Goal: Find contact information: Find contact information

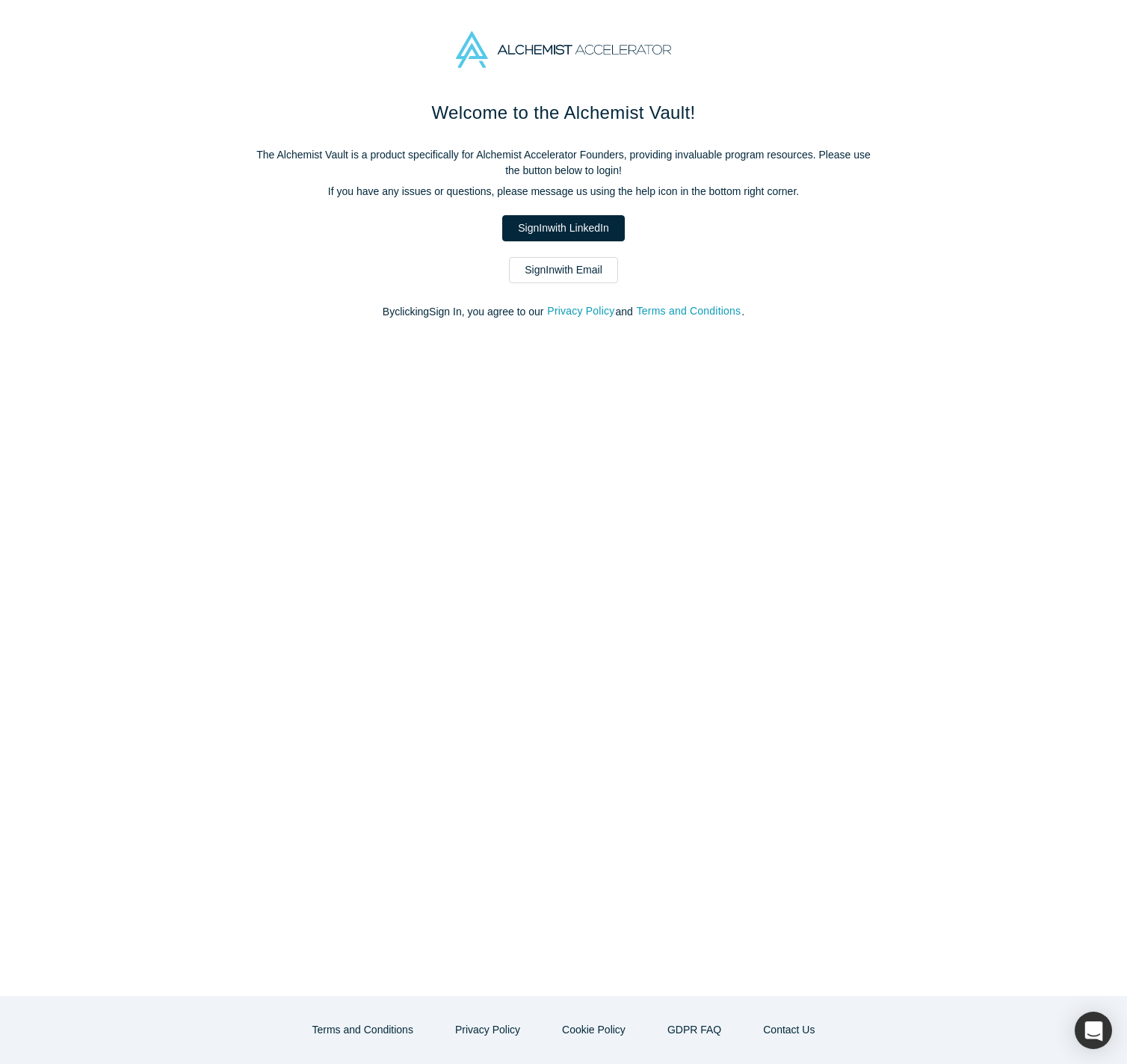
click at [551, 277] on link "Sign In with Email" at bounding box center [563, 270] width 109 height 26
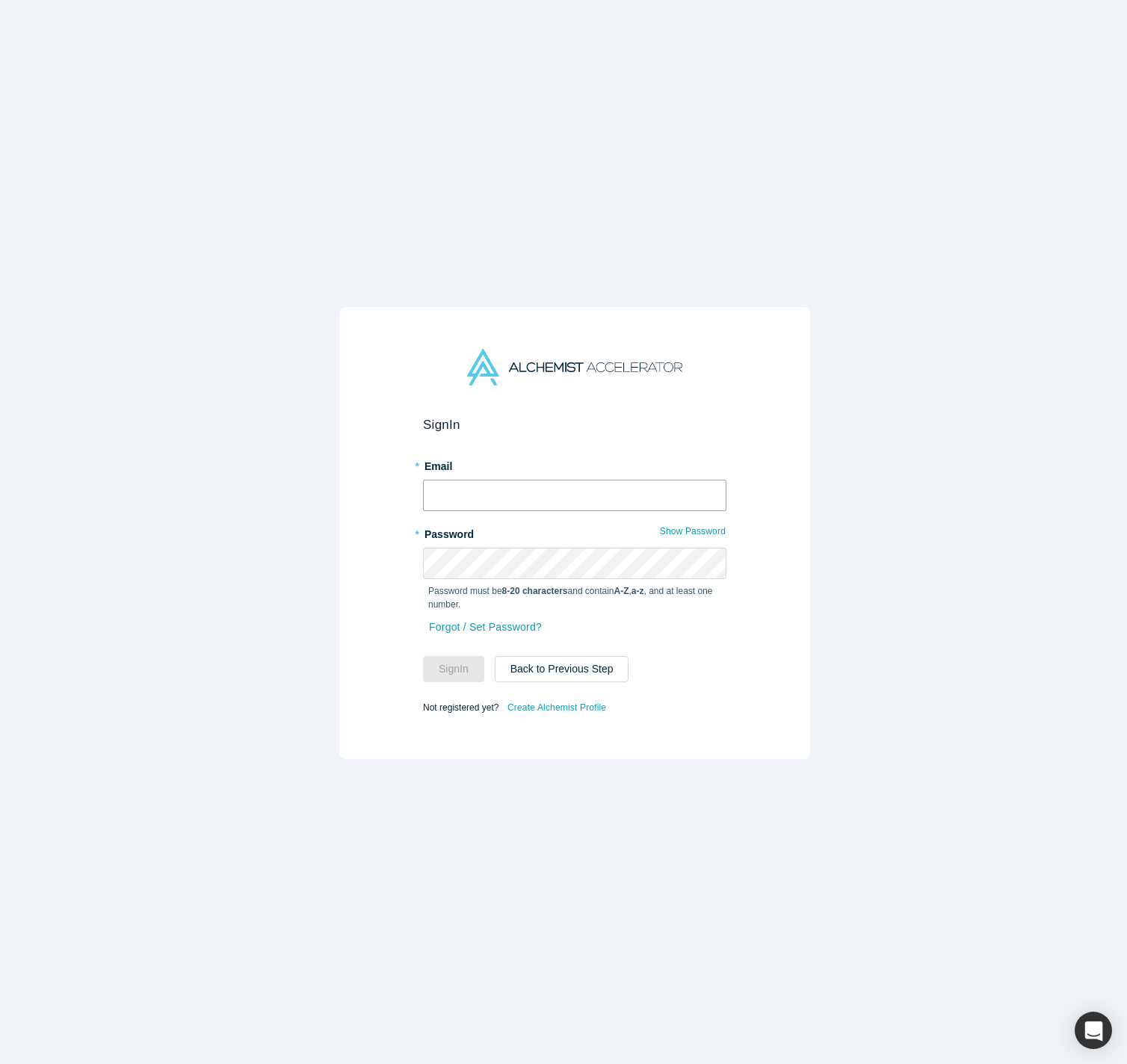
type input "[PERSON_NAME][EMAIL_ADDRESS][DOMAIN_NAME]"
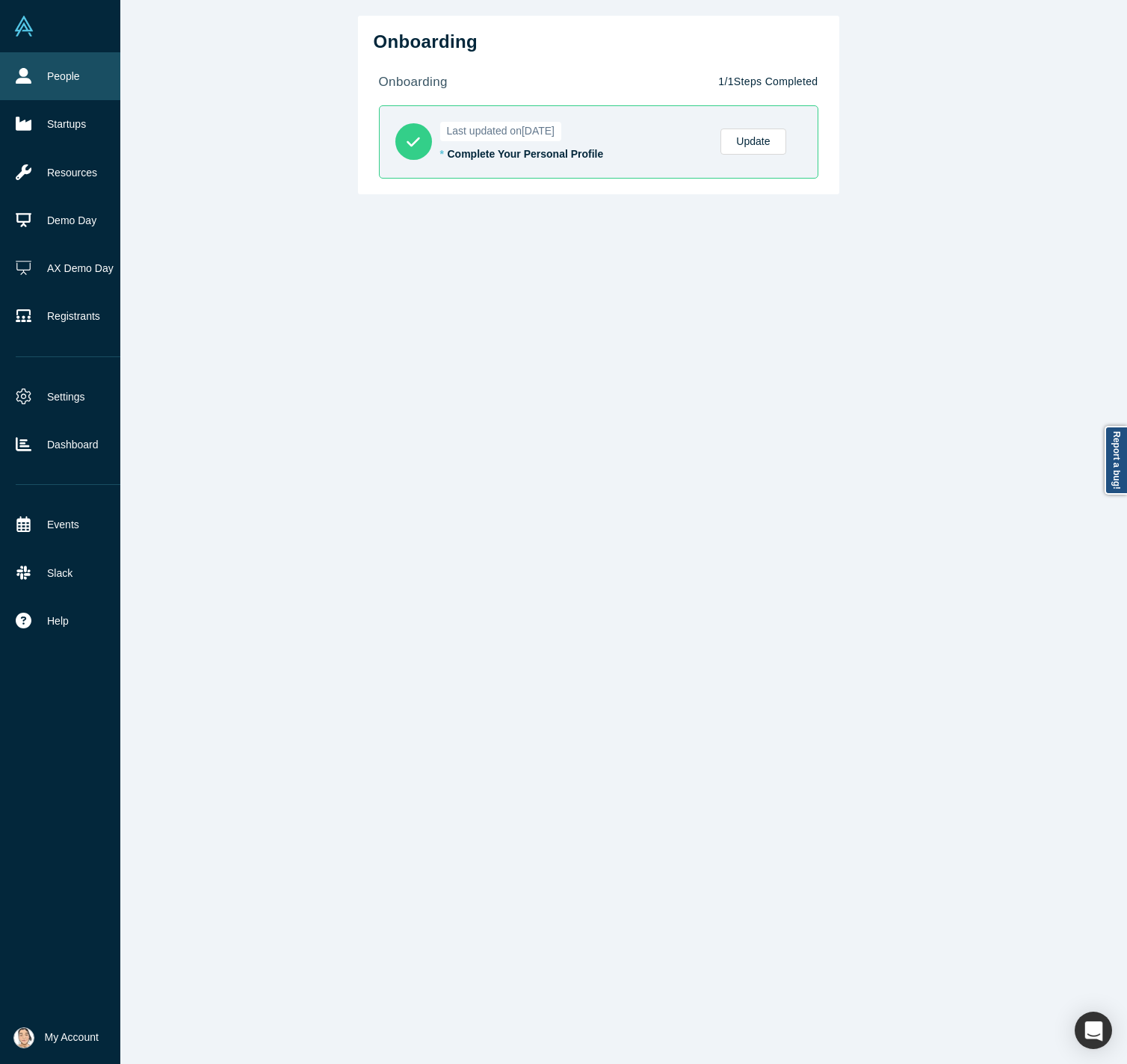
click at [30, 78] on icon at bounding box center [23, 75] width 16 height 16
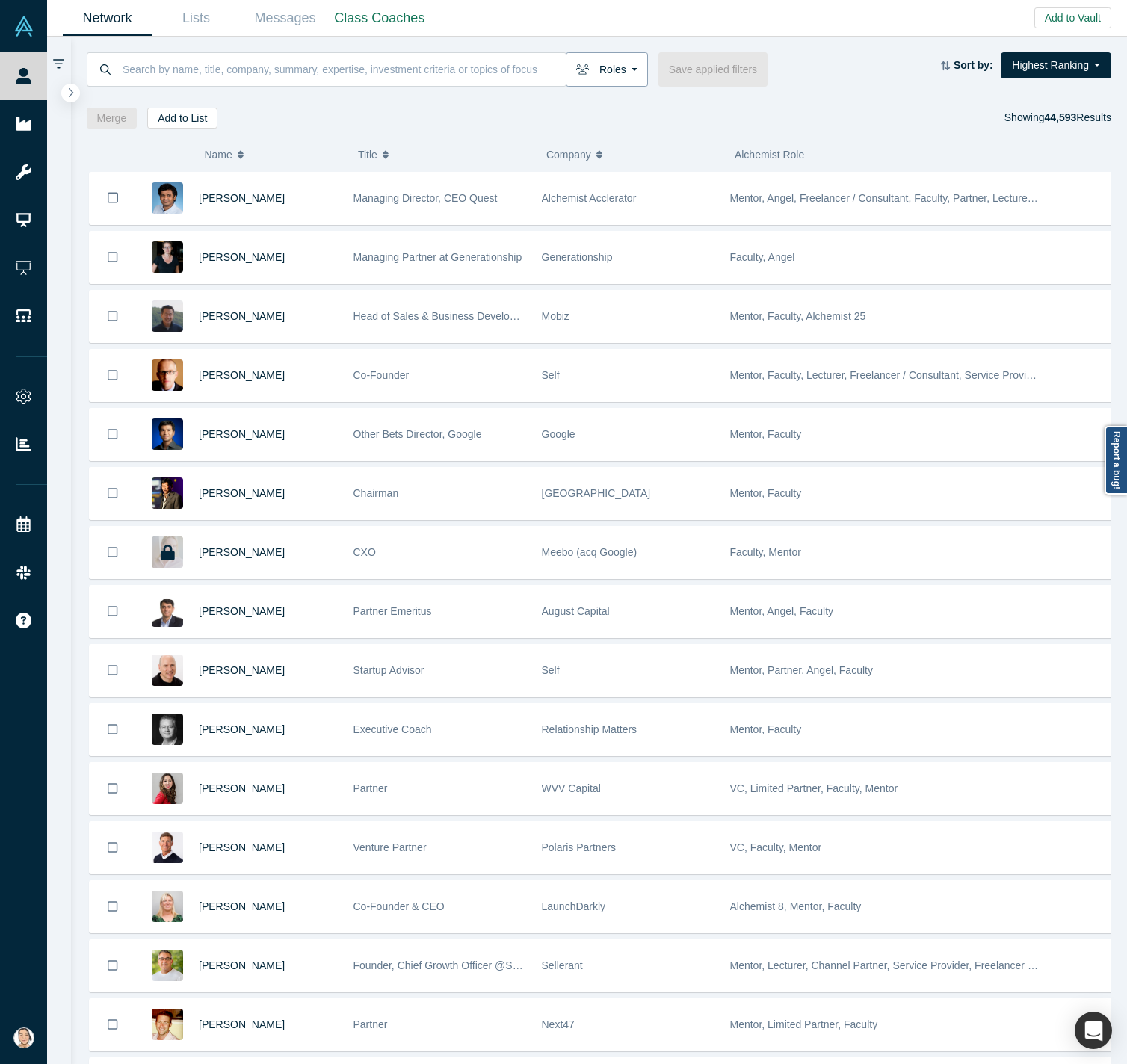
click at [632, 72] on button "Roles" at bounding box center [606, 69] width 82 height 34
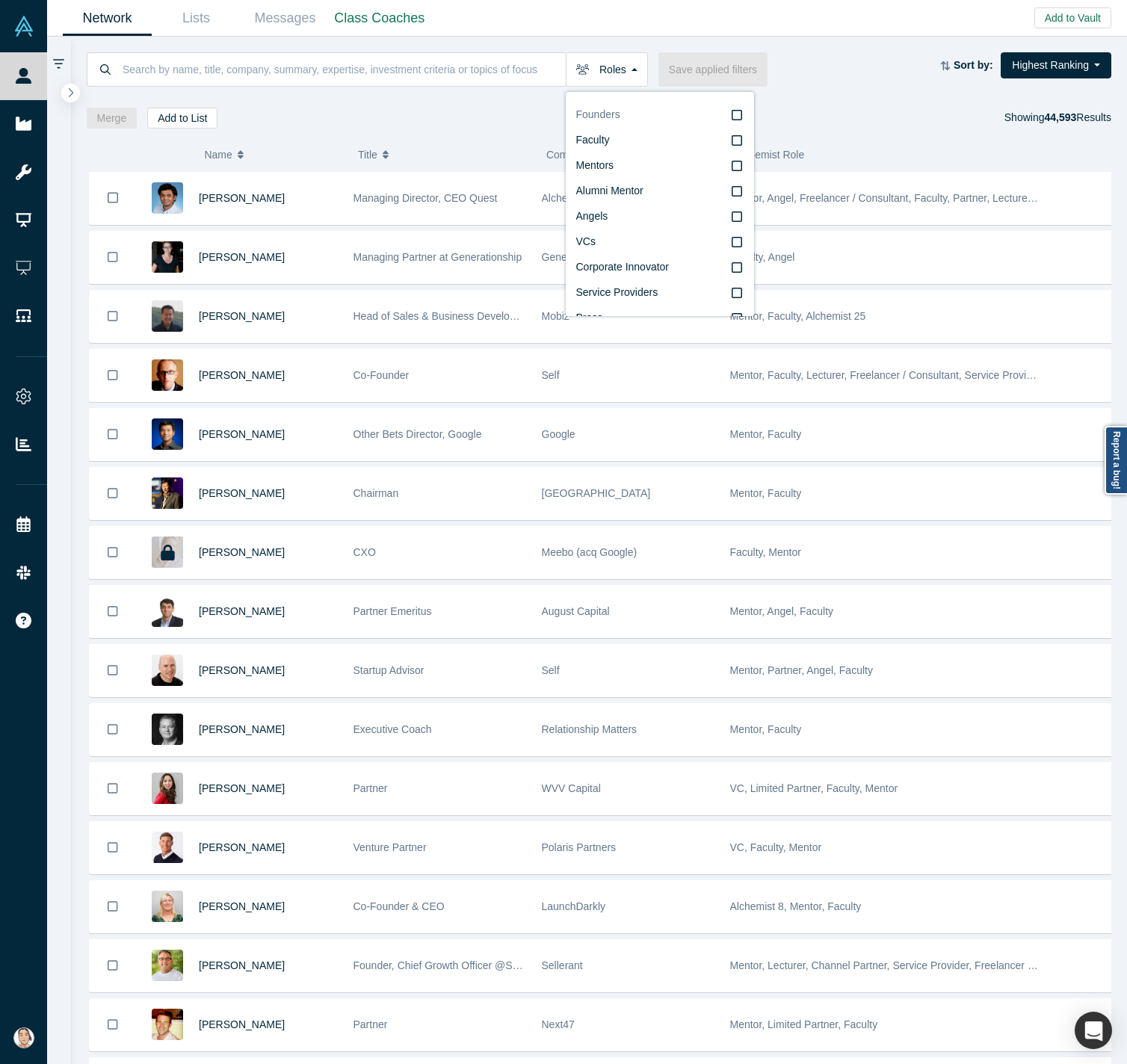
click at [732, 118] on icon at bounding box center [737, 115] width 10 height 12
click at [0, 0] on input "Founders" at bounding box center [0, 0] width 0 height 0
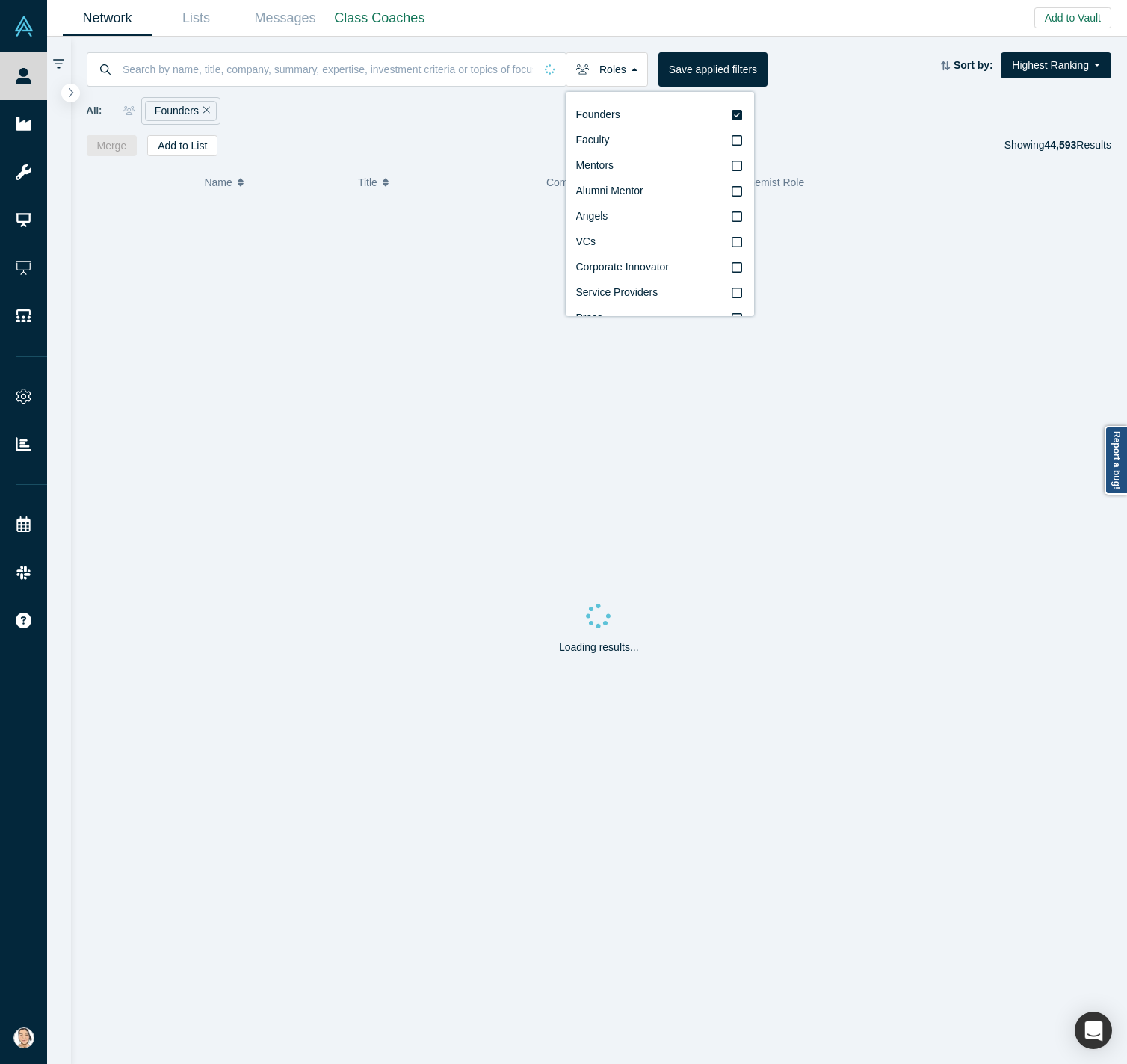
click at [352, 106] on div "All: Founders" at bounding box center [599, 111] width 1026 height 28
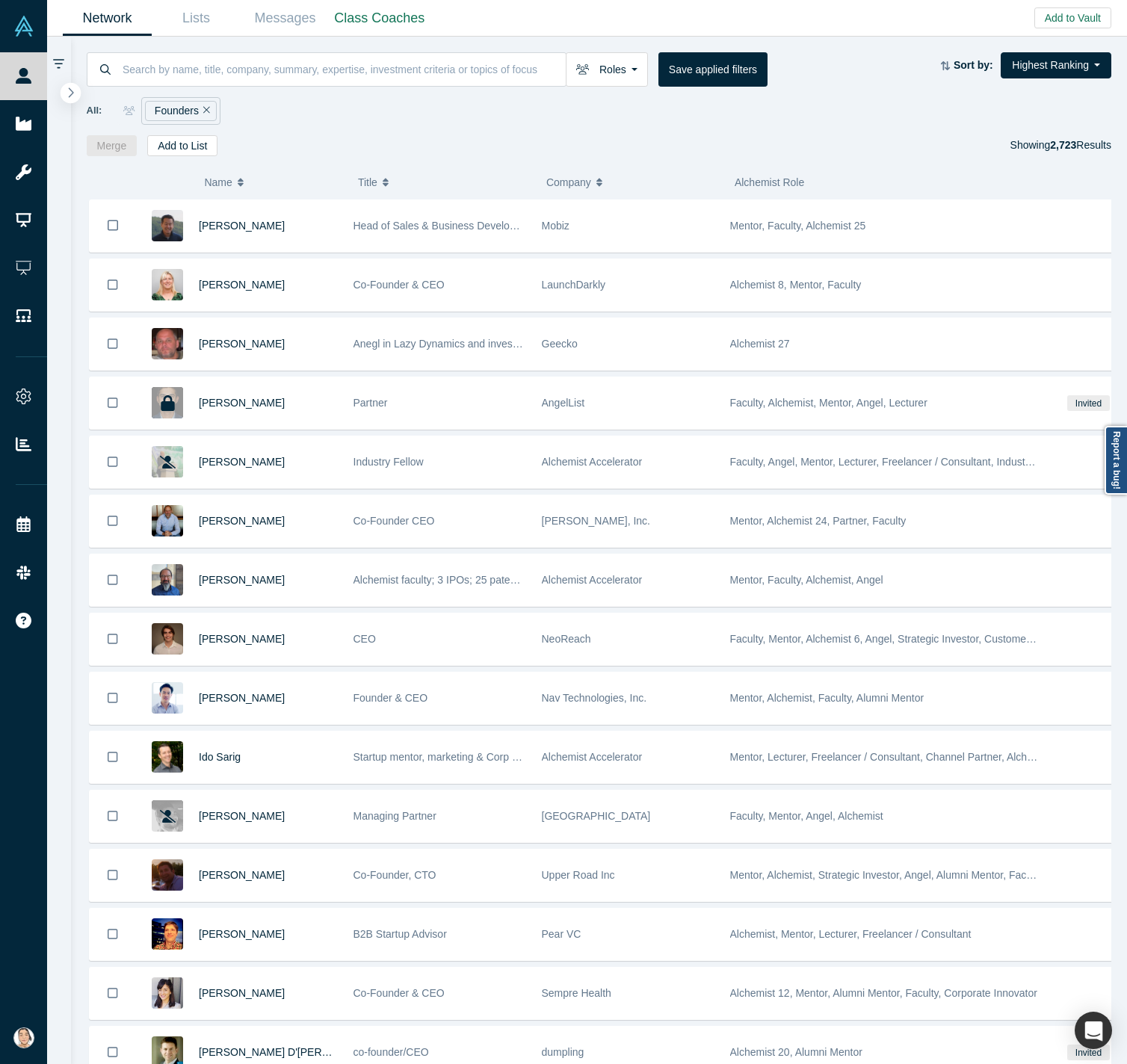
click at [72, 99] on button "button" at bounding box center [71, 93] width 20 height 20
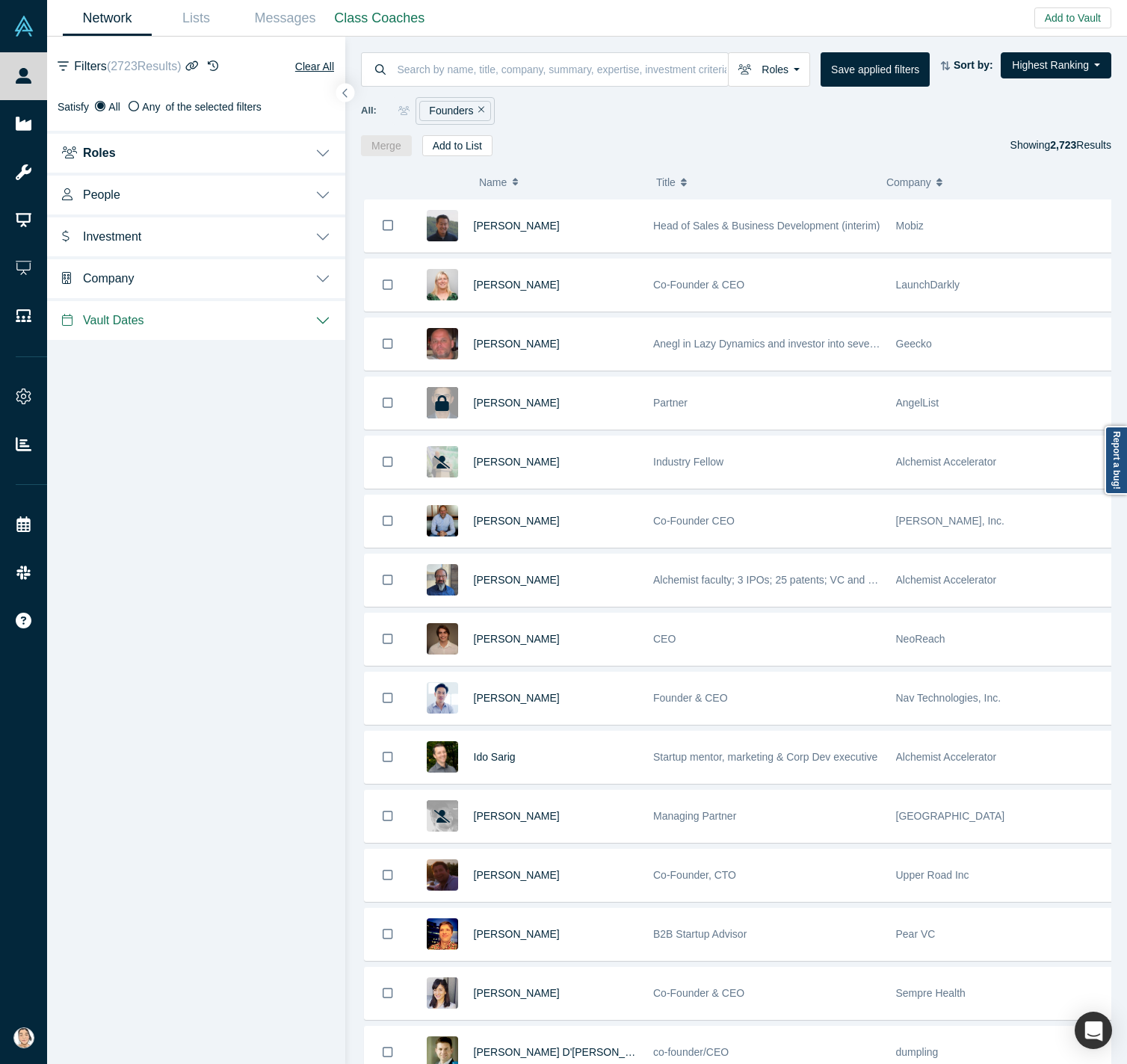
click at [208, 154] on button "Roles" at bounding box center [196, 152] width 298 height 42
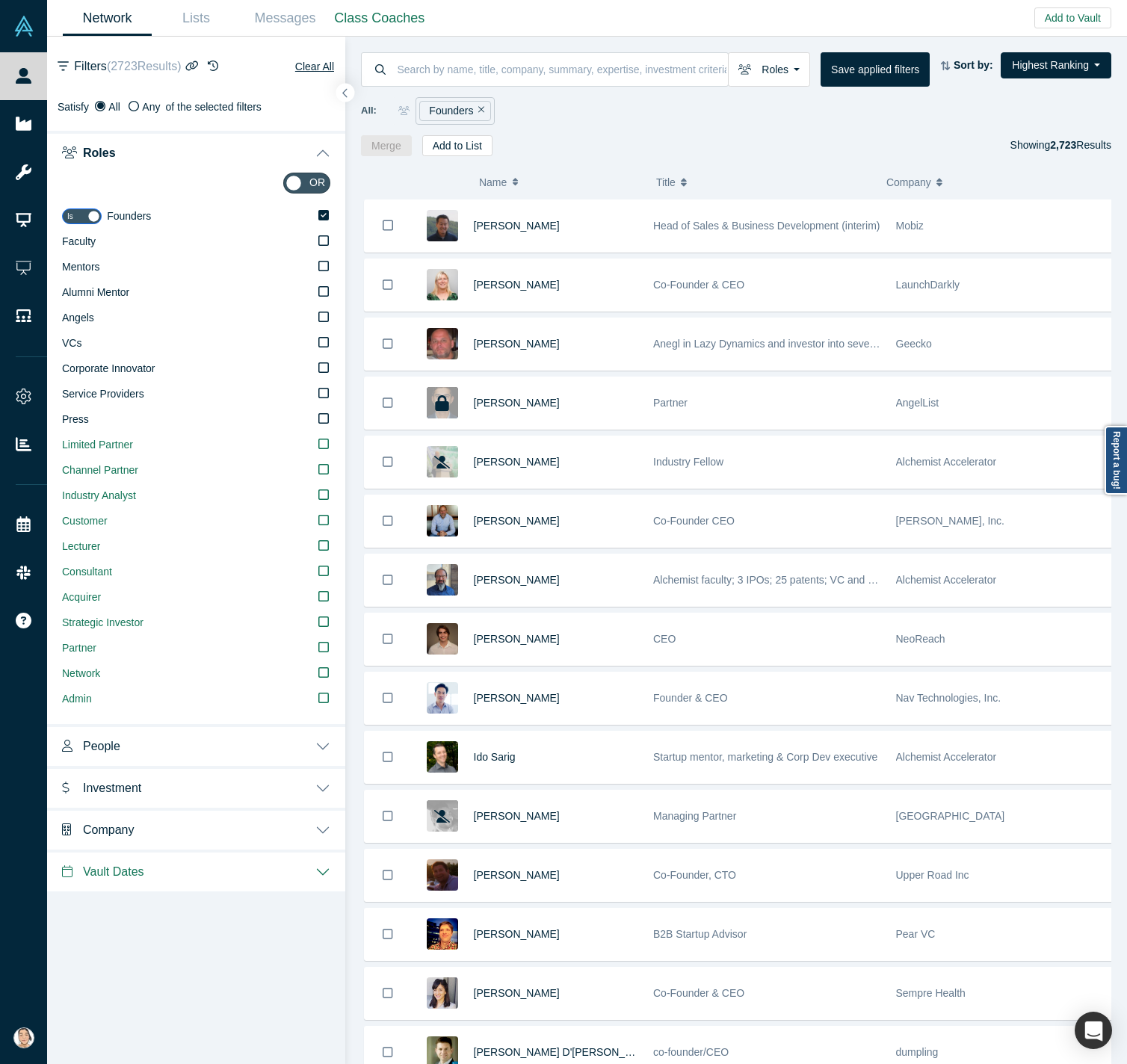
click at [208, 154] on button "Roles" at bounding box center [196, 152] width 298 height 42
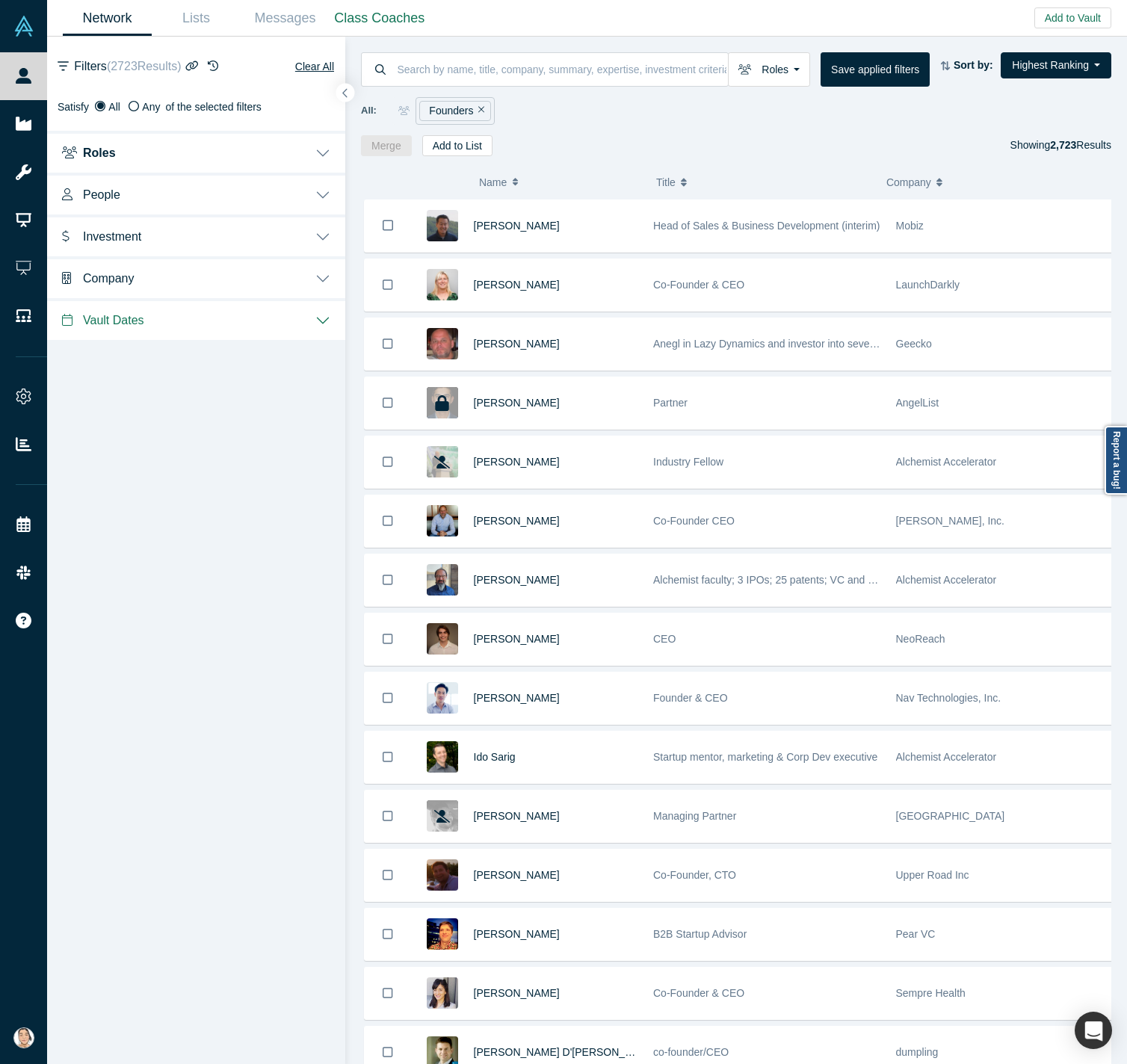
click at [229, 186] on button "People" at bounding box center [196, 194] width 298 height 42
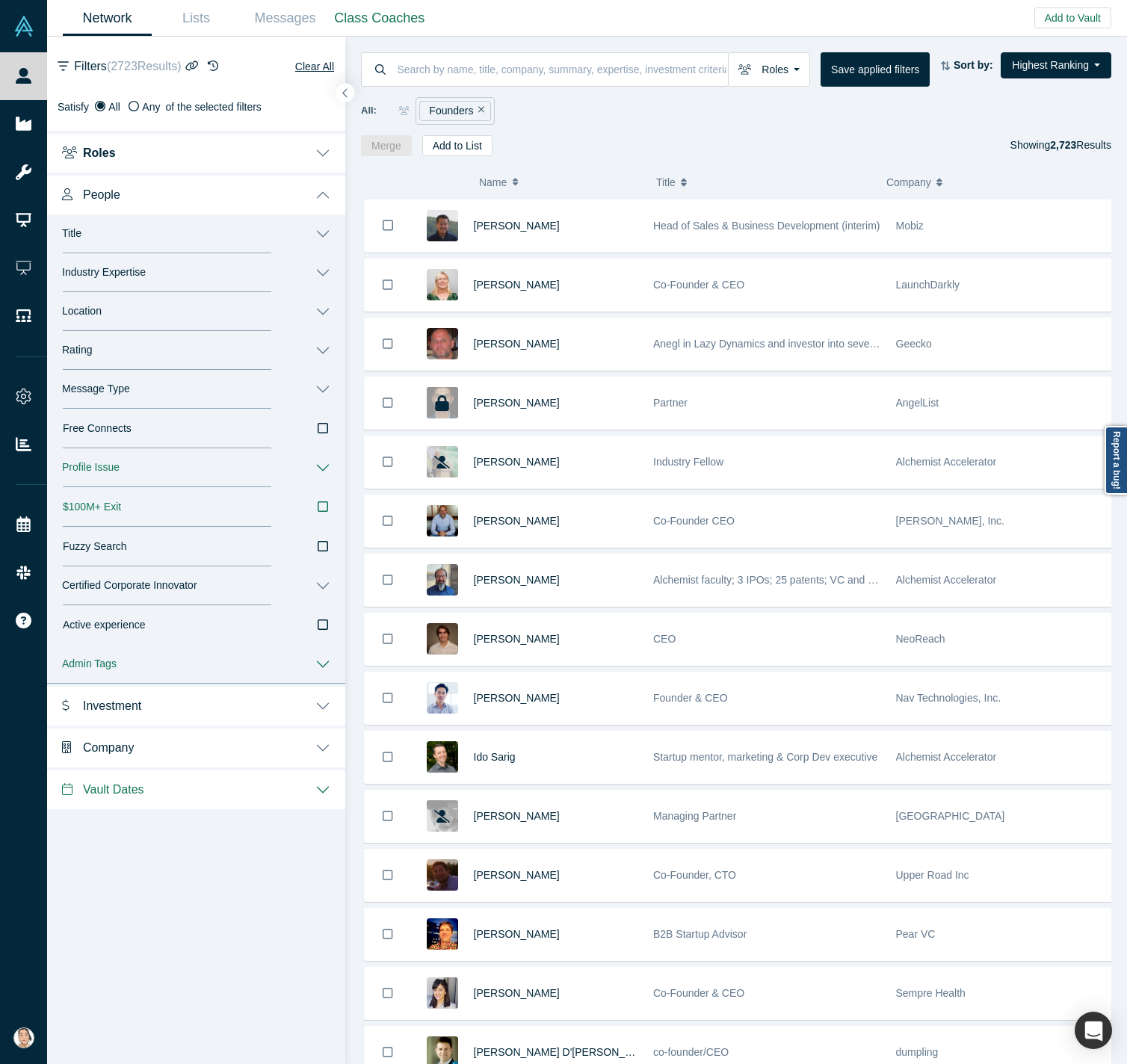
click at [216, 299] on button "Location" at bounding box center [196, 312] width 298 height 39
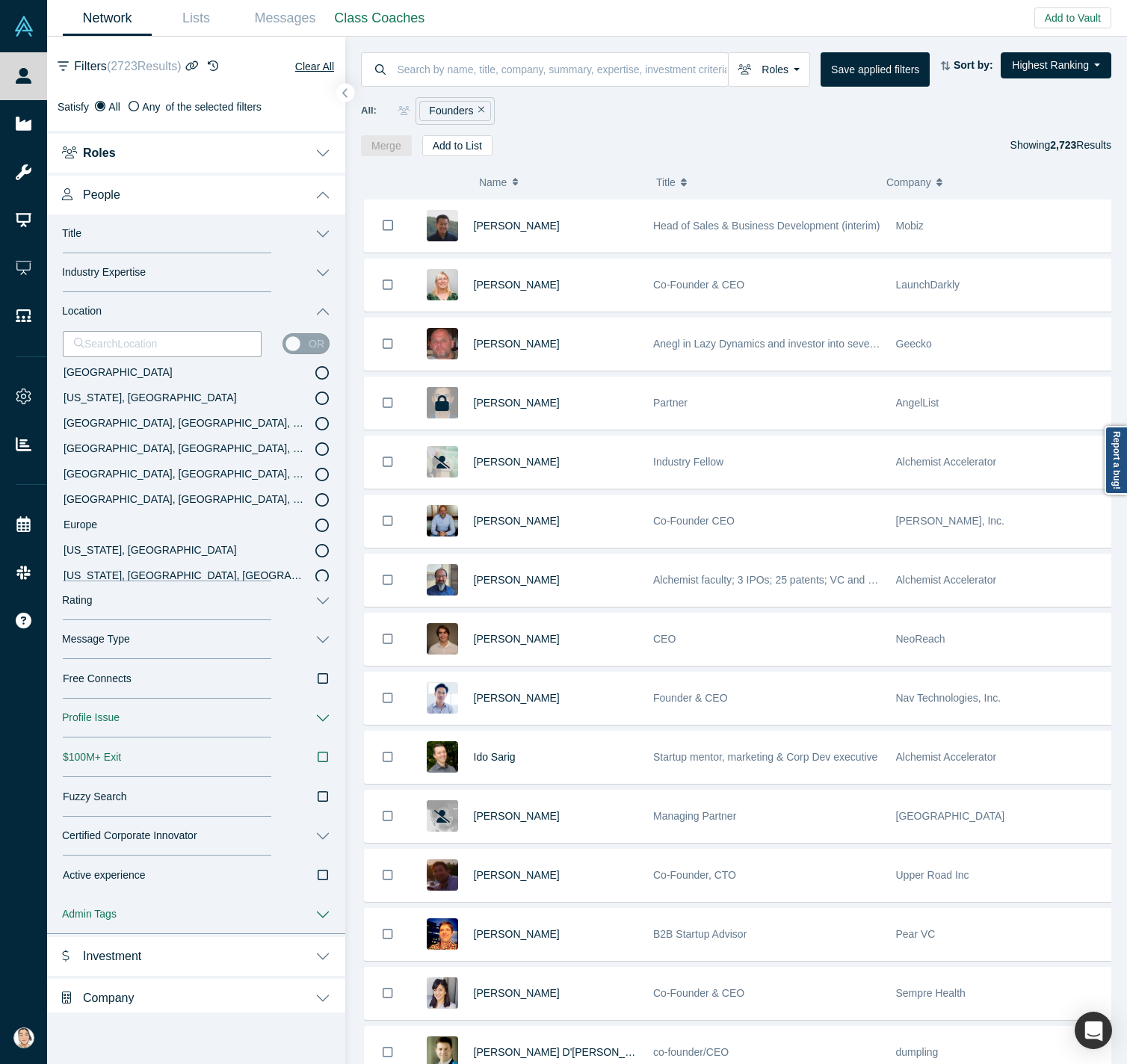
click at [316, 420] on icon at bounding box center [322, 423] width 14 height 14
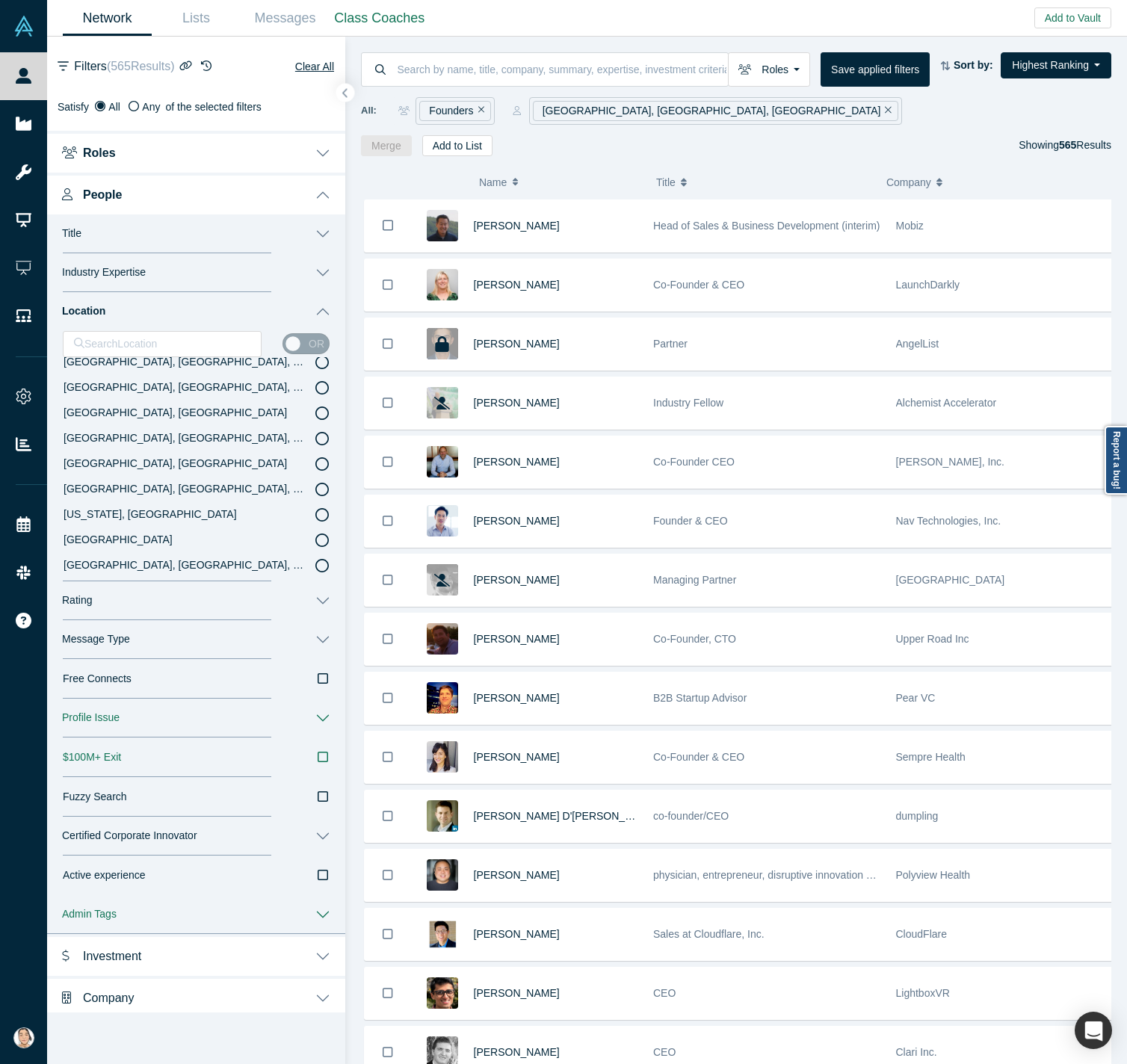
scroll to position [693, 0]
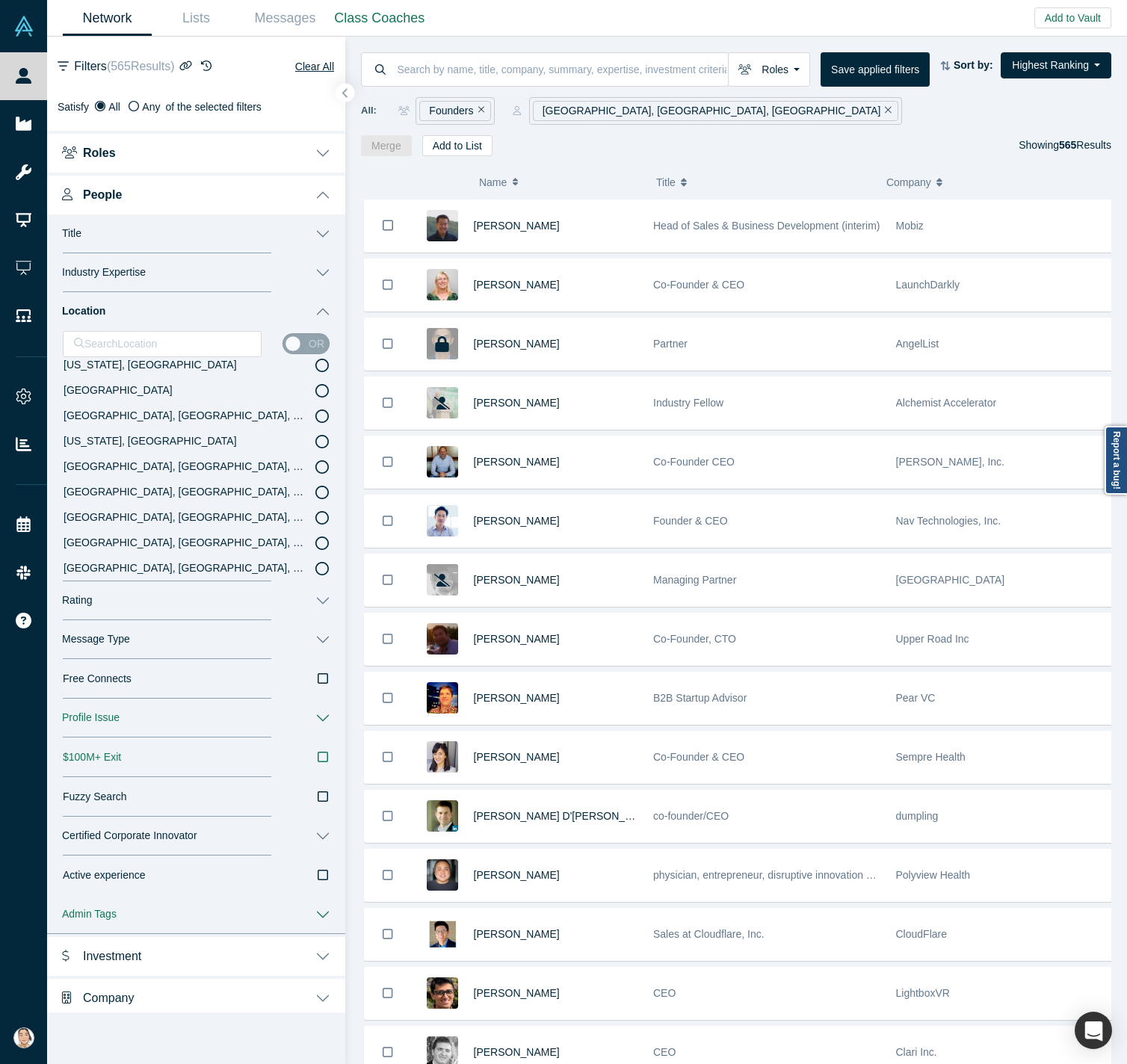
click at [232, 265] on button "Industry Expertise" at bounding box center [196, 272] width 298 height 39
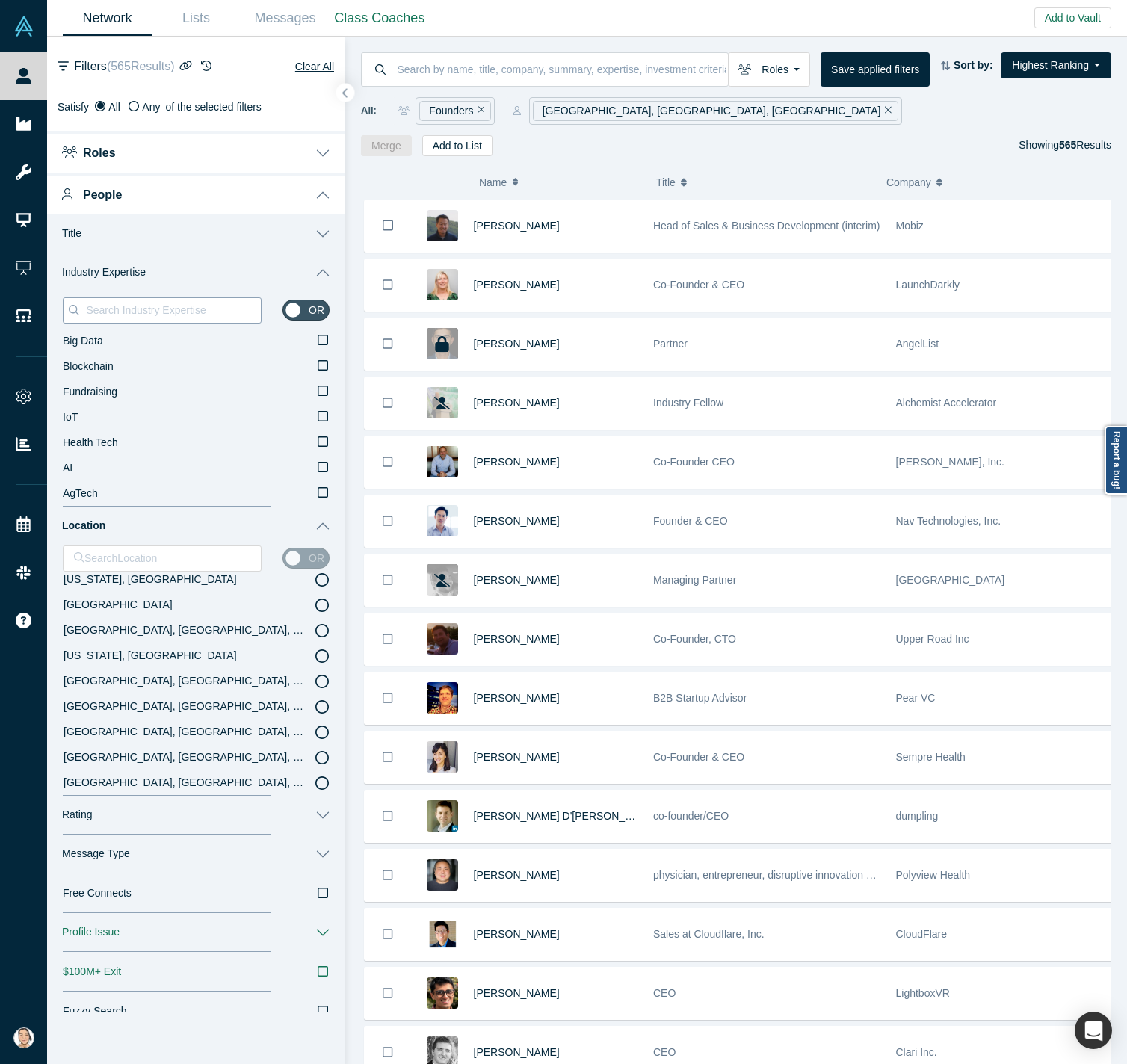
click at [198, 314] on input at bounding box center [173, 310] width 177 height 19
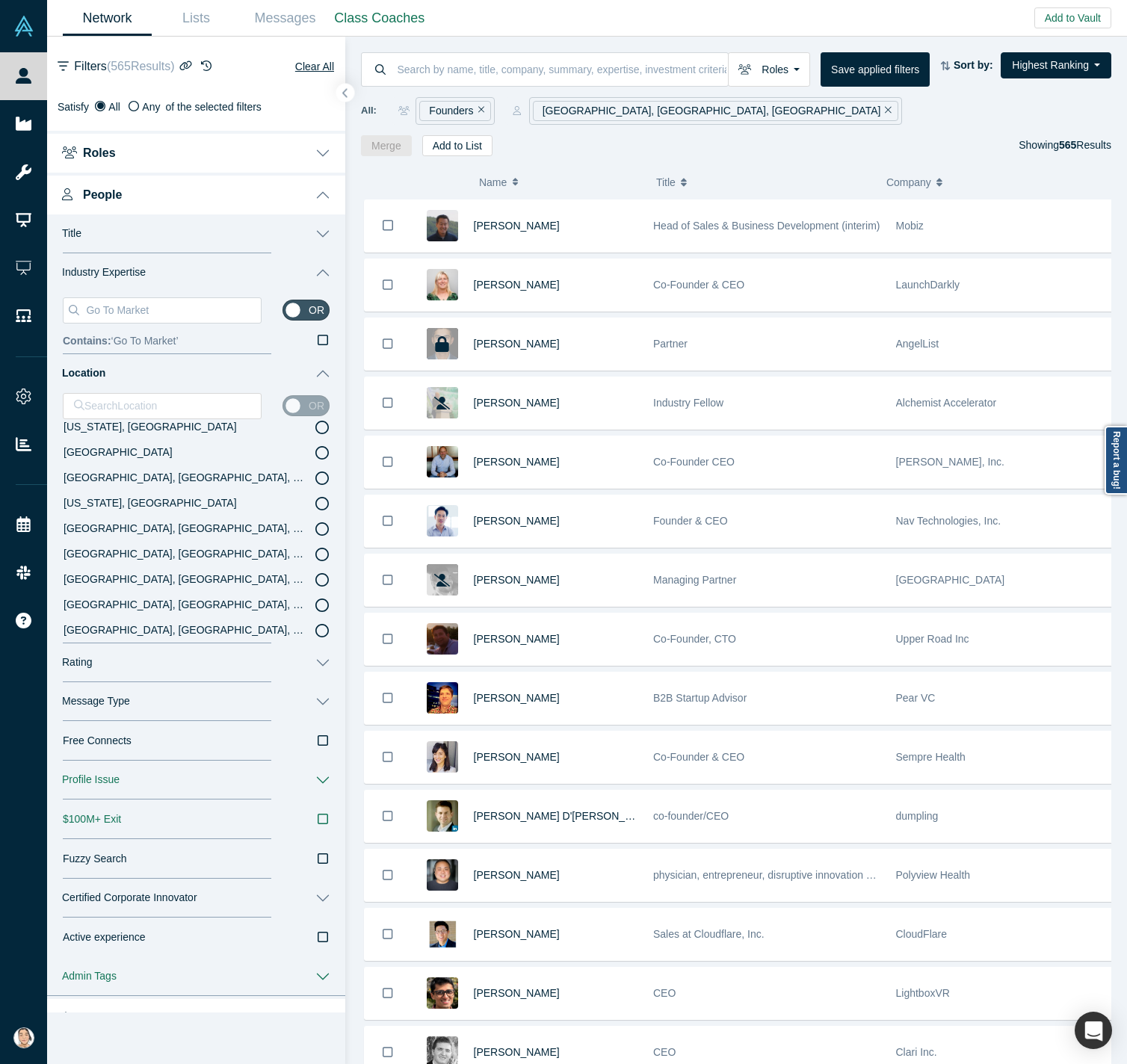
type input "Go To Market"
click at [317, 340] on icon at bounding box center [322, 339] width 10 height 12
click at [0, 0] on input "Contains: ‘ Go To Market ’" at bounding box center [0, 0] width 0 height 0
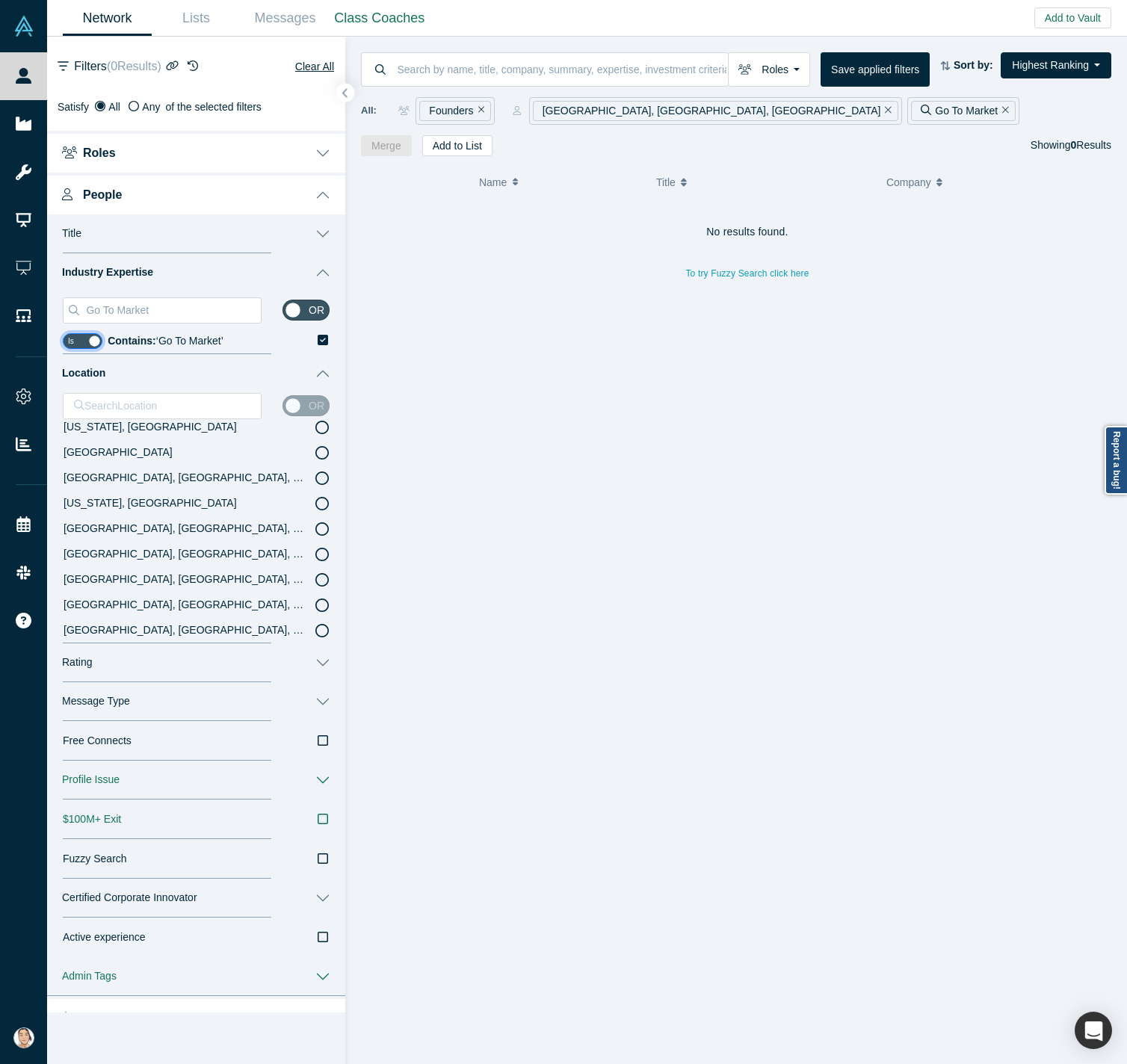
click at [102, 342] on input "checkbox" at bounding box center [82, 340] width 40 height 16
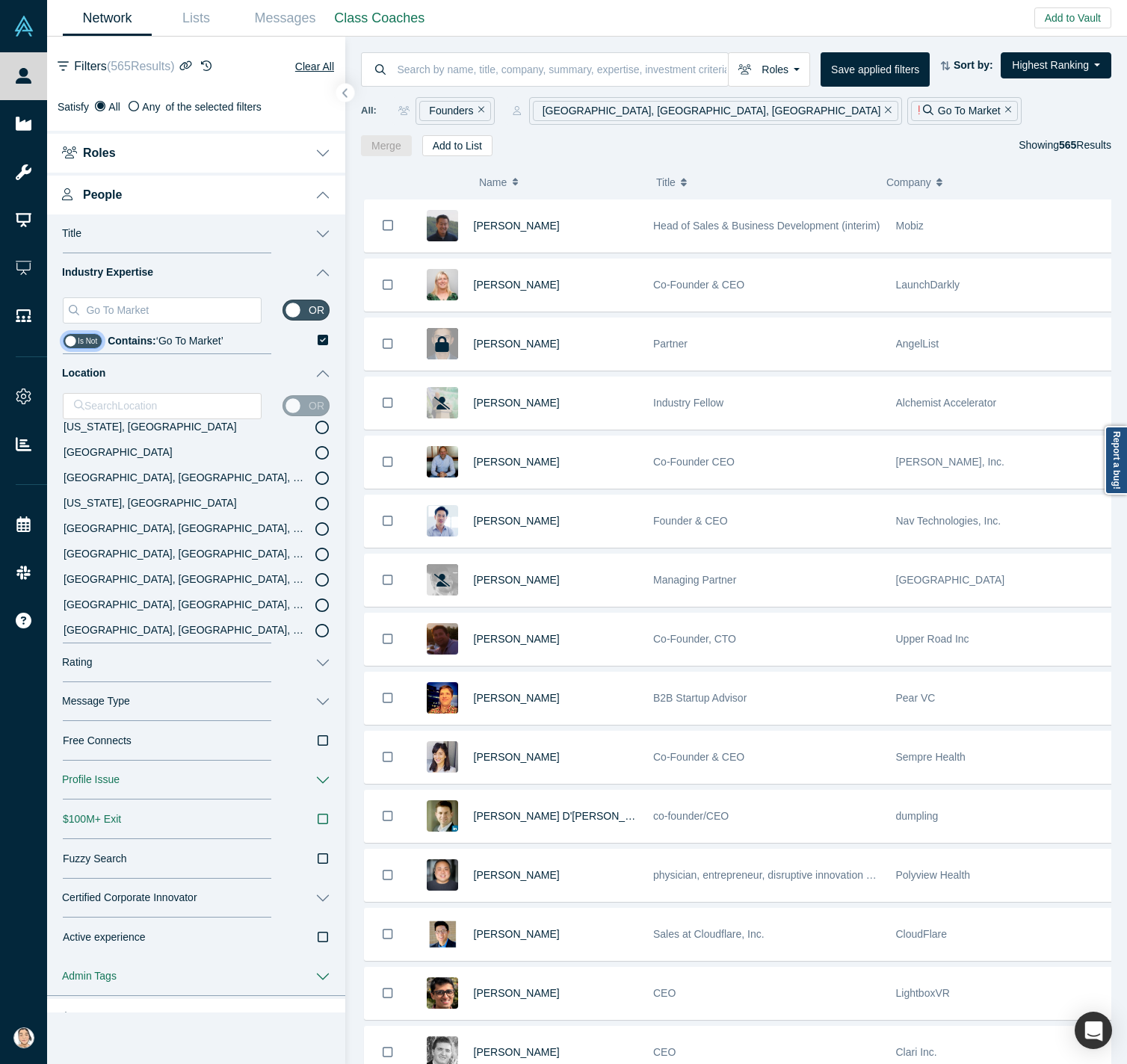
click at [98, 341] on input "checkbox" at bounding box center [82, 340] width 40 height 16
checkbox input "true"
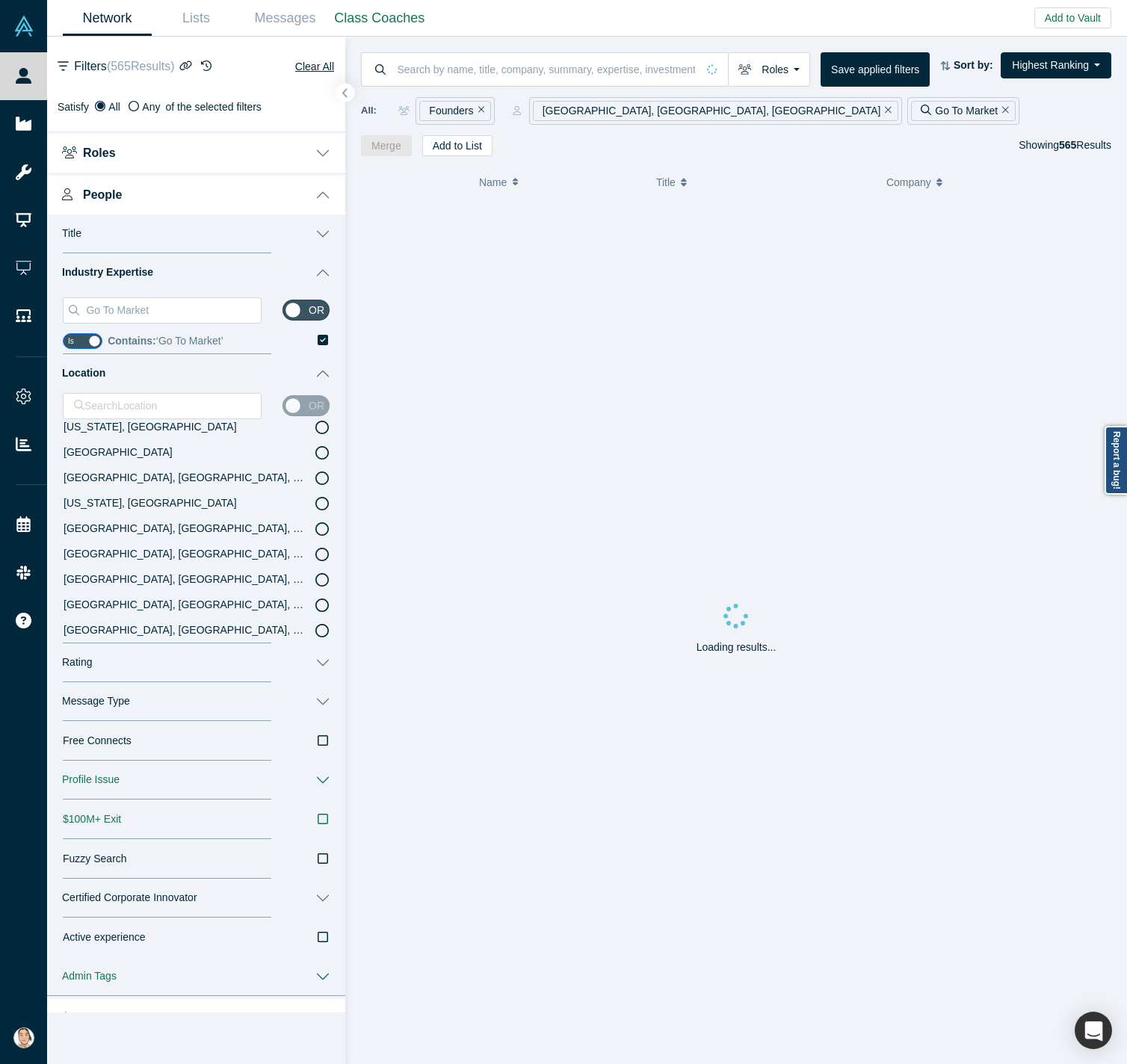
click at [301, 347] on label "Contains: ‘ Go To Market ’" at bounding box center [218, 342] width 222 height 26
click at [0, 0] on input "Contains: ‘ Go To Market ’" at bounding box center [0, 0] width 0 height 0
click at [190, 313] on input "Go To Market" at bounding box center [173, 310] width 177 height 19
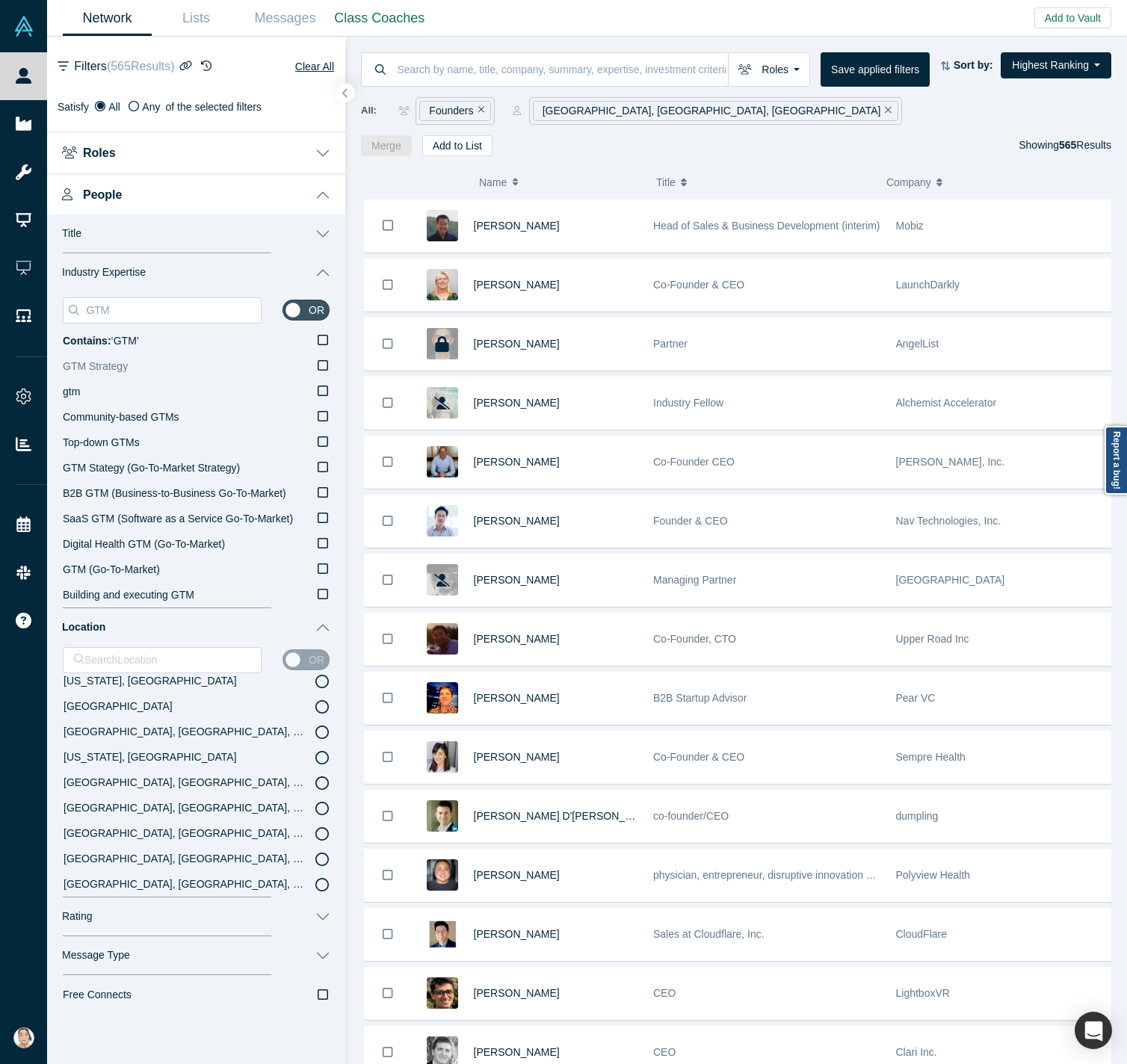
click at [317, 365] on icon at bounding box center [322, 365] width 10 height 12
click at [0, 0] on input "GTM Strategy" at bounding box center [0, 0] width 0 height 0
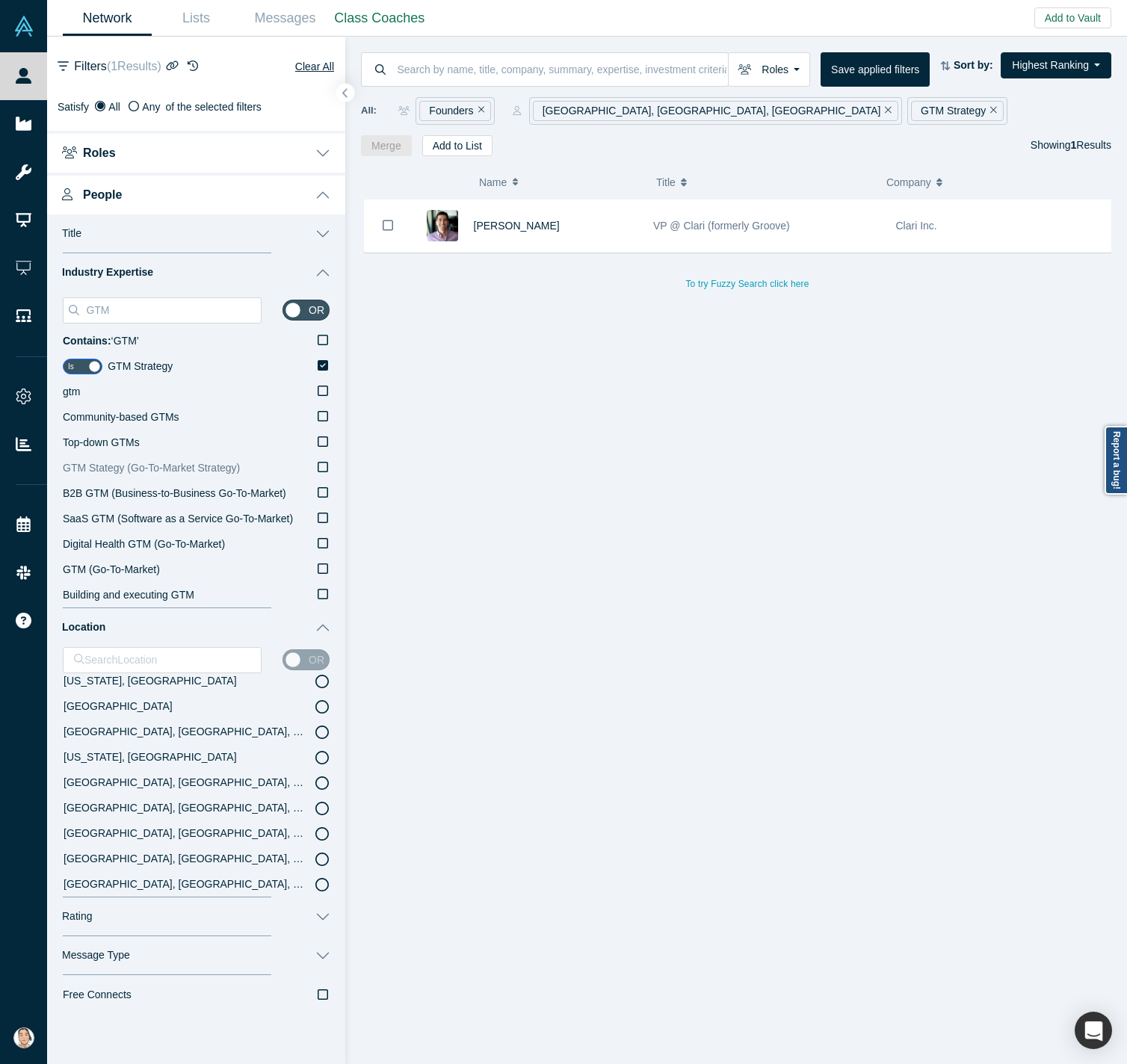
click at [317, 465] on icon at bounding box center [322, 466] width 10 height 10
click at [0, 0] on input "GTM Stategy (Go-To-Market Strategy)" at bounding box center [0, 0] width 0 height 0
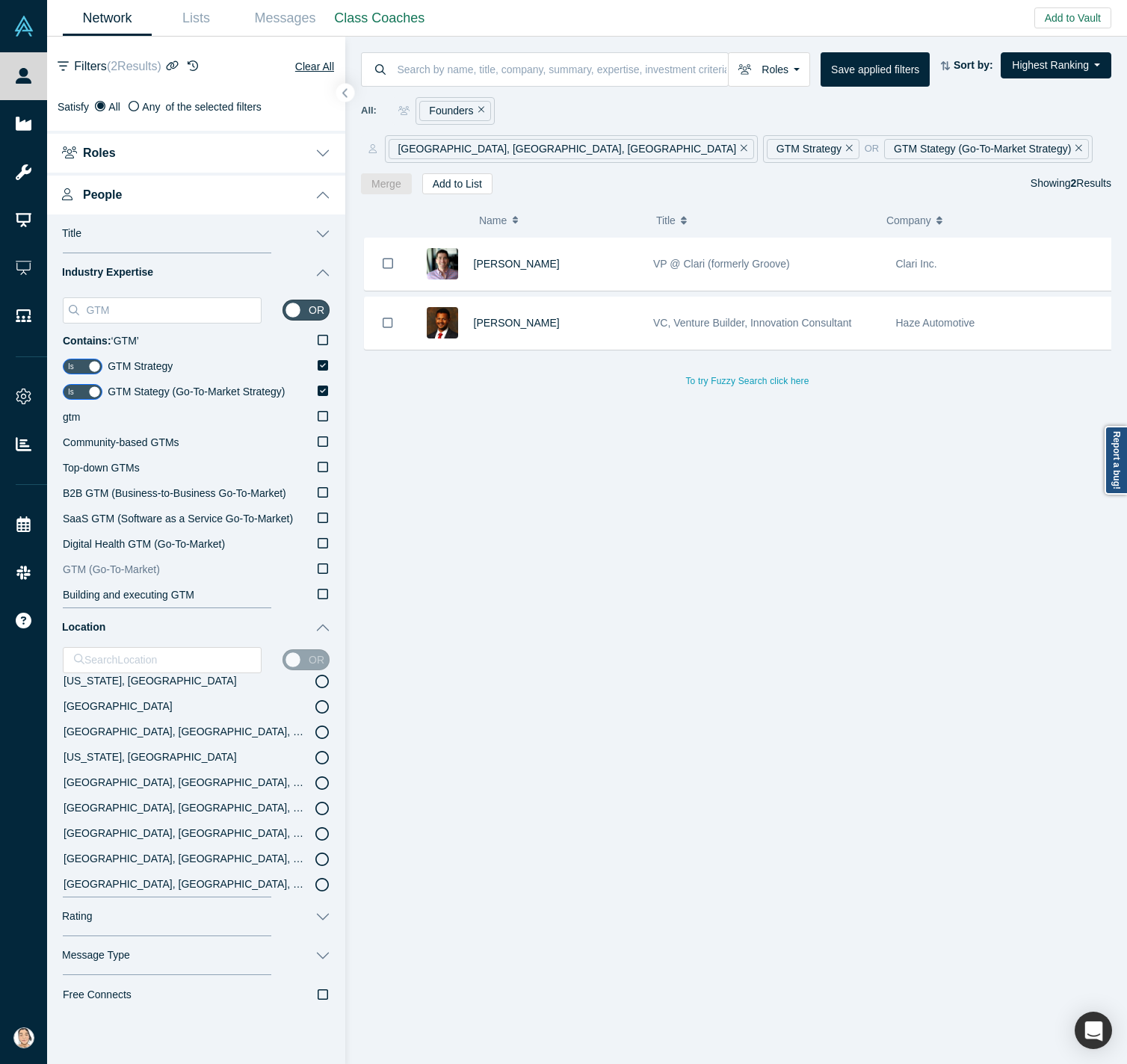
click at [306, 567] on label "GTM (Go-To-Market)" at bounding box center [196, 570] width 267 height 26
click at [0, 0] on input "GTM (Go-To-Market)" at bounding box center [0, 0] width 0 height 0
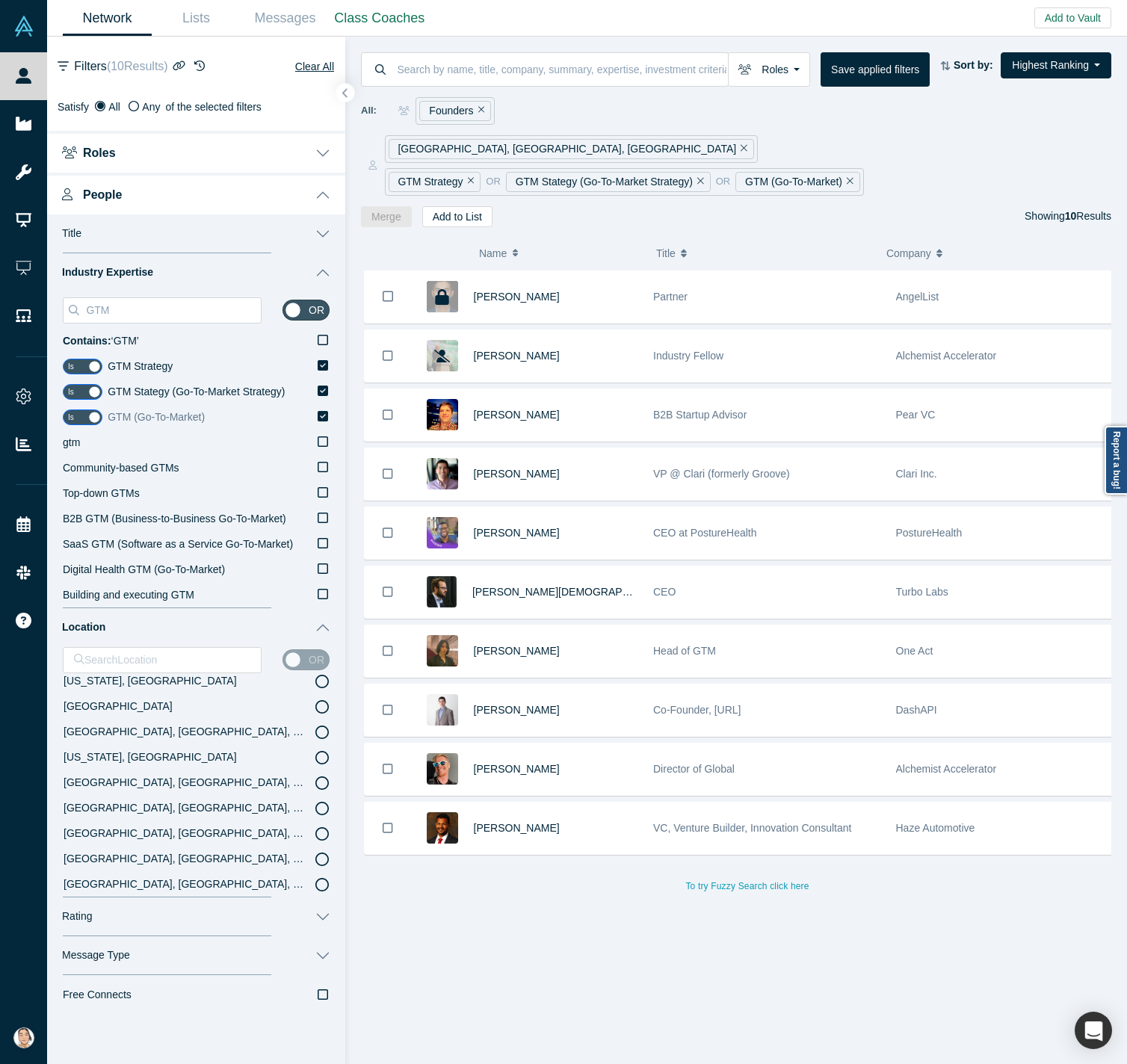
click at [317, 417] on icon at bounding box center [322, 416] width 10 height 10
click at [0, 0] on input "GTM (Go-To-Market)" at bounding box center [0, 0] width 0 height 0
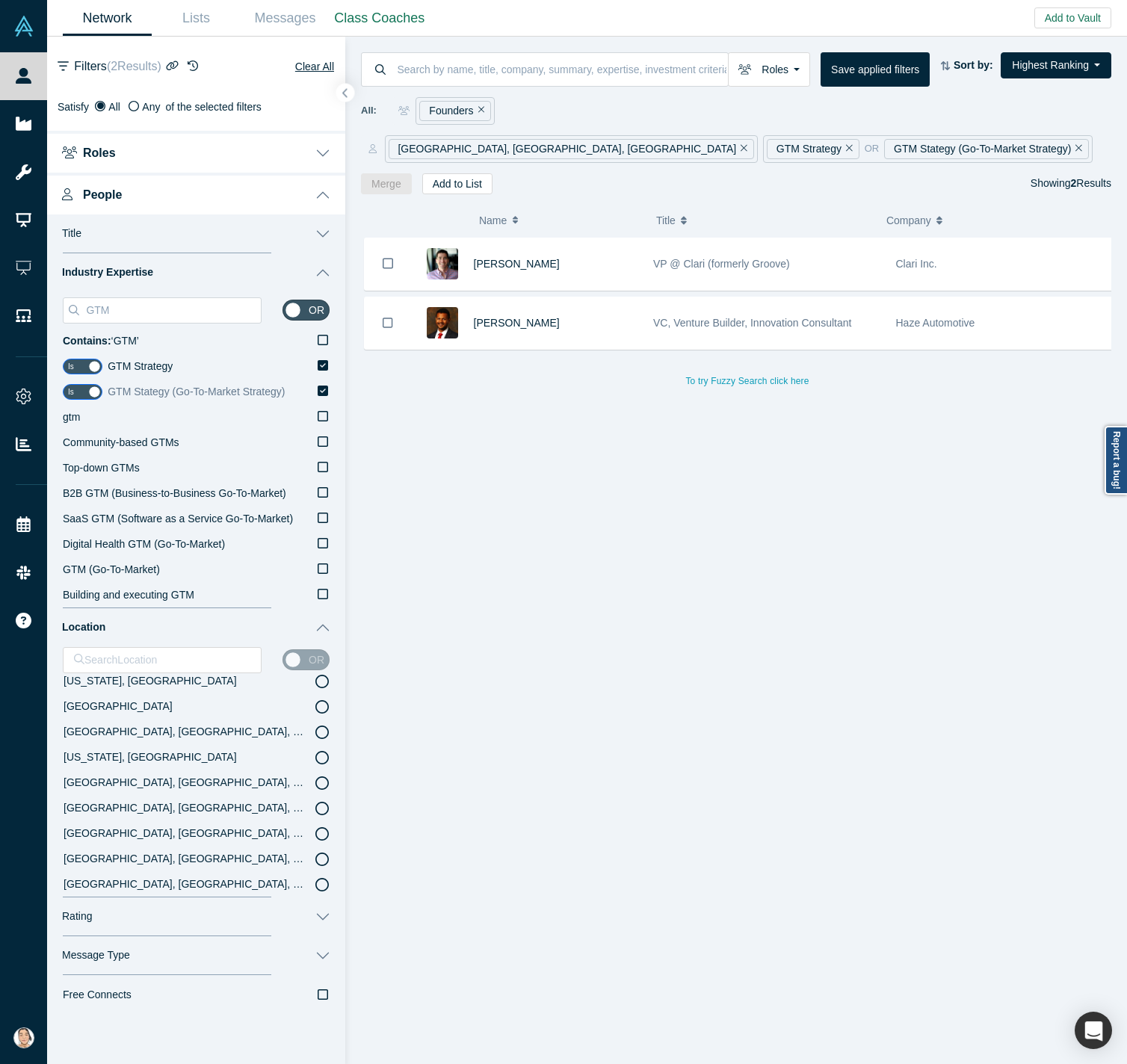
click at [298, 397] on label "GTM Stategy (Go-To-Market Strategy)" at bounding box center [218, 393] width 222 height 26
click at [0, 0] on input "GTM Stategy (Go-To-Market Strategy)" at bounding box center [0, 0] width 0 height 0
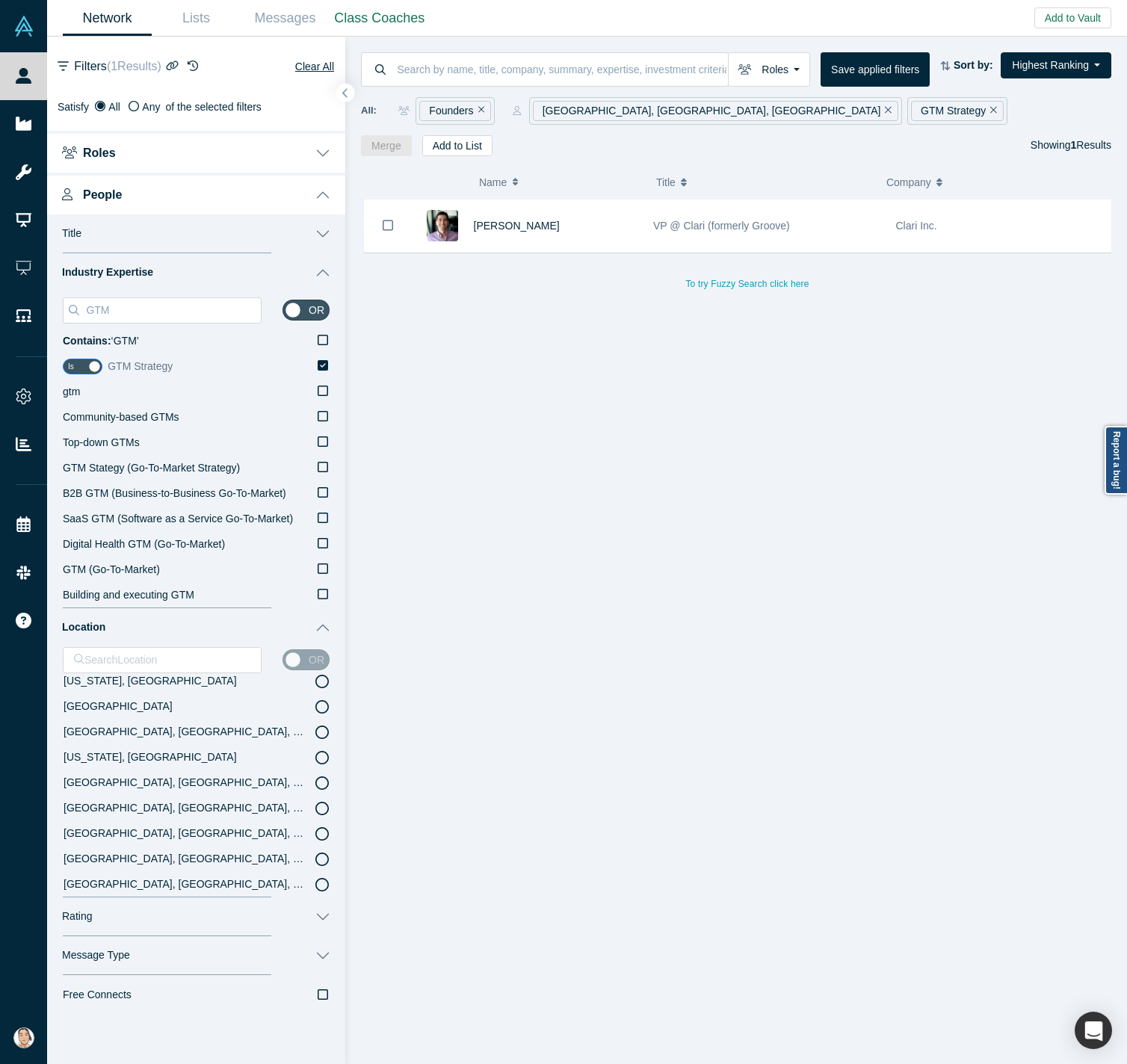
click at [297, 358] on label "GTM Strategy" at bounding box center [218, 367] width 222 height 26
click at [0, 0] on input "GTM Strategy" at bounding box center [0, 0] width 0 height 0
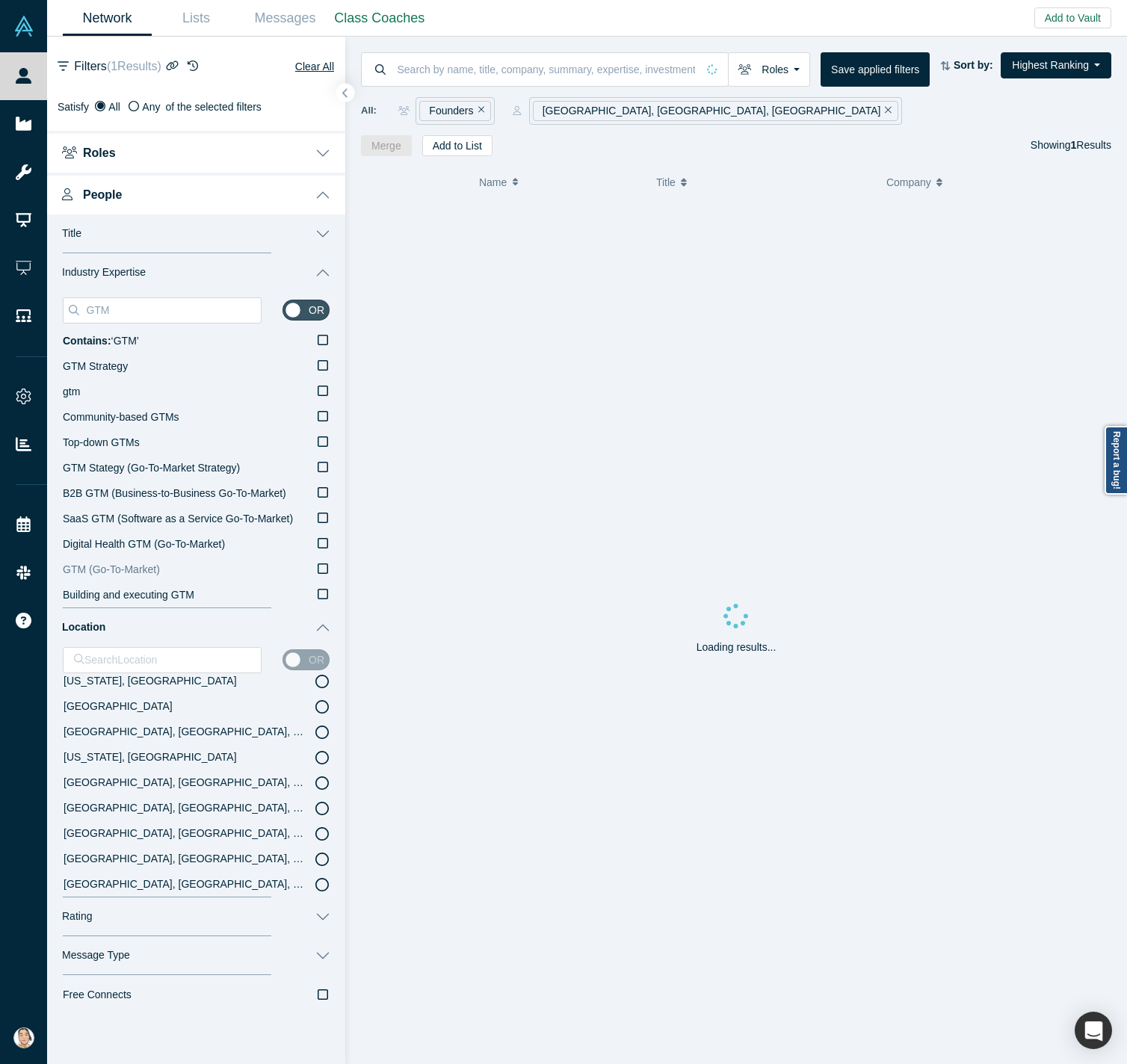
click at [317, 571] on icon at bounding box center [322, 568] width 10 height 10
click at [0, 0] on input "GTM (Go-To-Market)" at bounding box center [0, 0] width 0 height 0
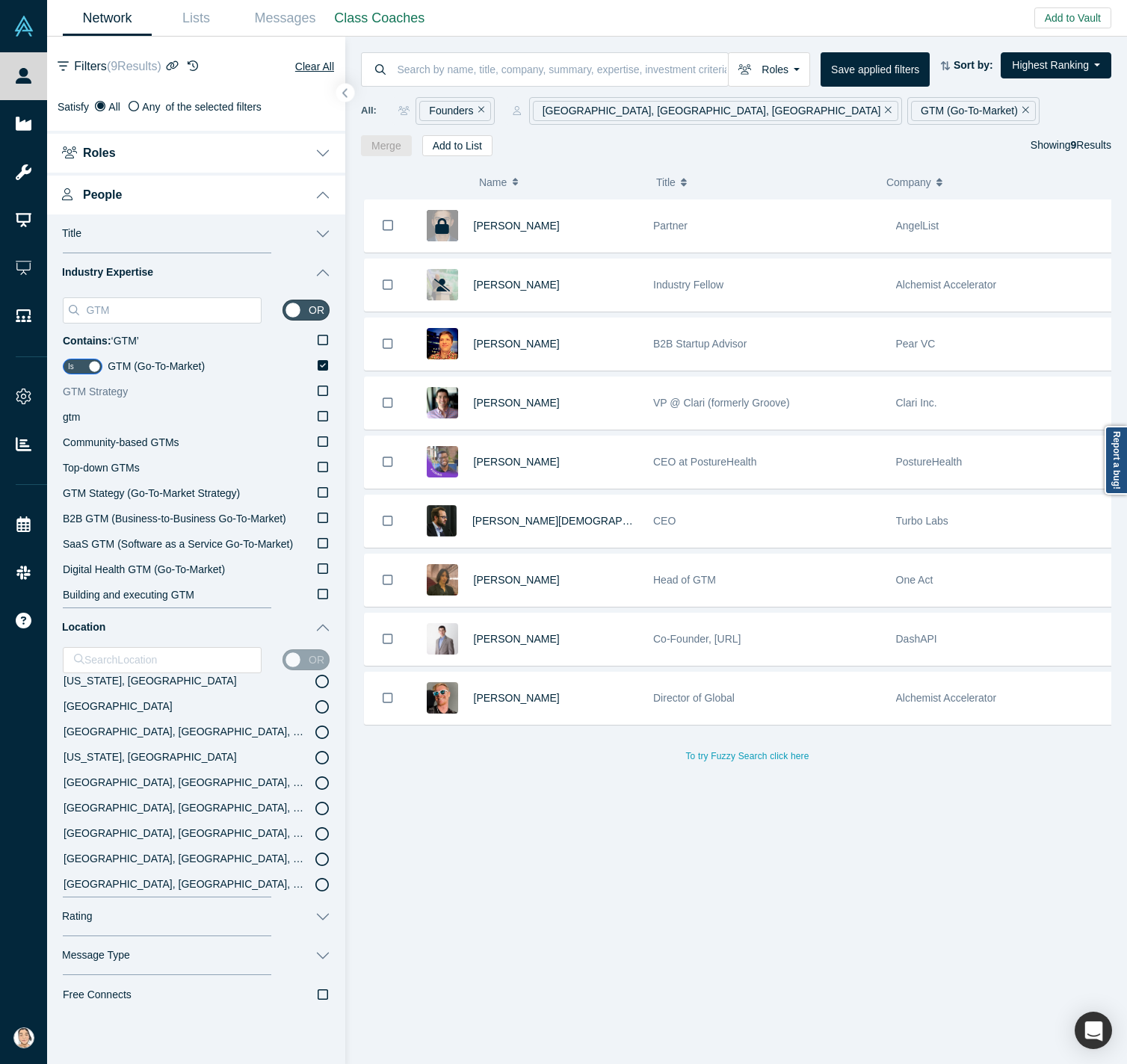
click at [317, 367] on icon at bounding box center [322, 365] width 10 height 10
click at [0, 0] on input "GTM (Go-To-Market)" at bounding box center [0, 0] width 0 height 0
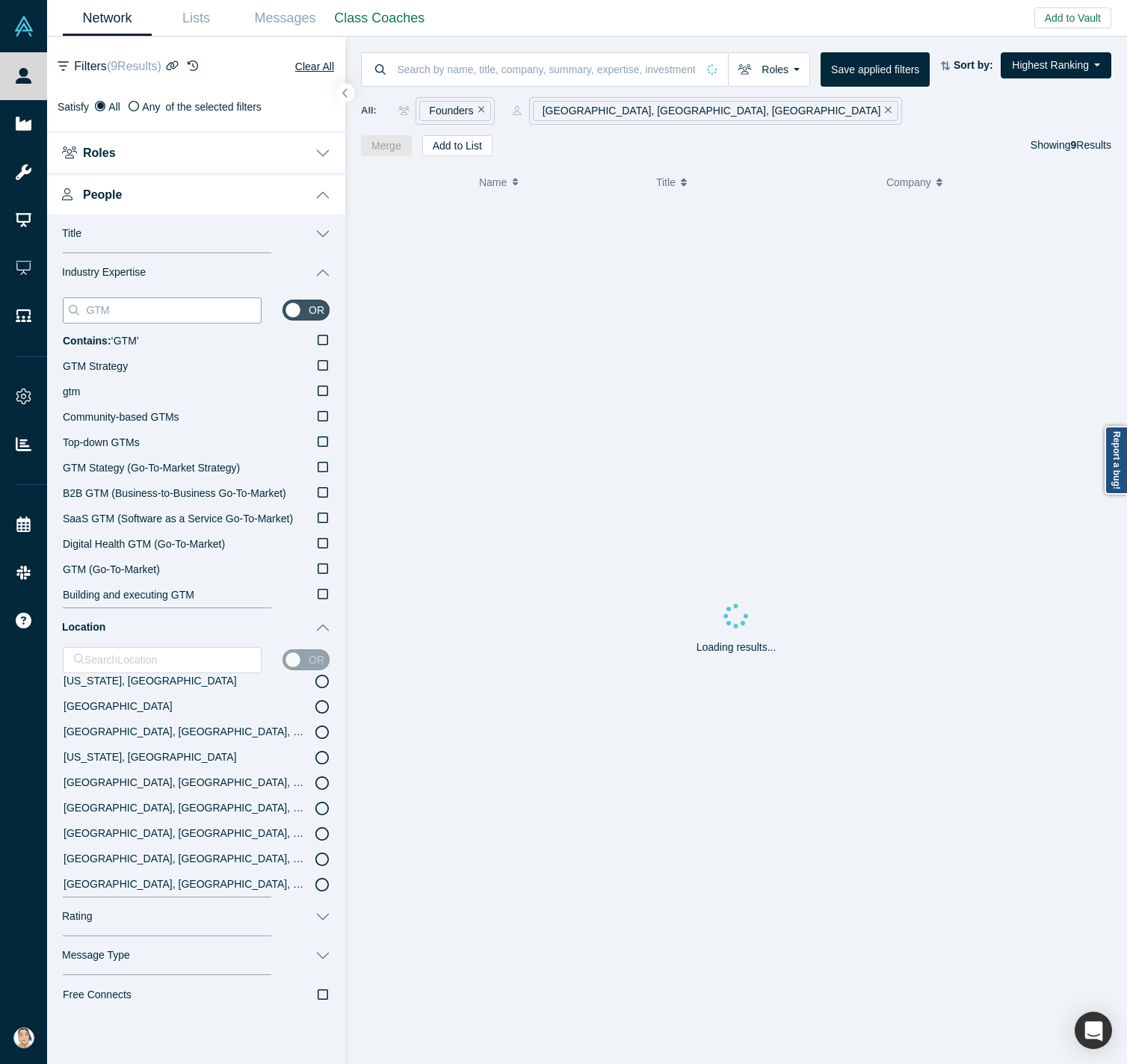
click at [174, 312] on input "GTM" at bounding box center [173, 310] width 177 height 19
click at [174, 311] on input "GTM" at bounding box center [173, 310] width 177 height 19
click at [175, 309] on input "GTM" at bounding box center [173, 310] width 177 height 19
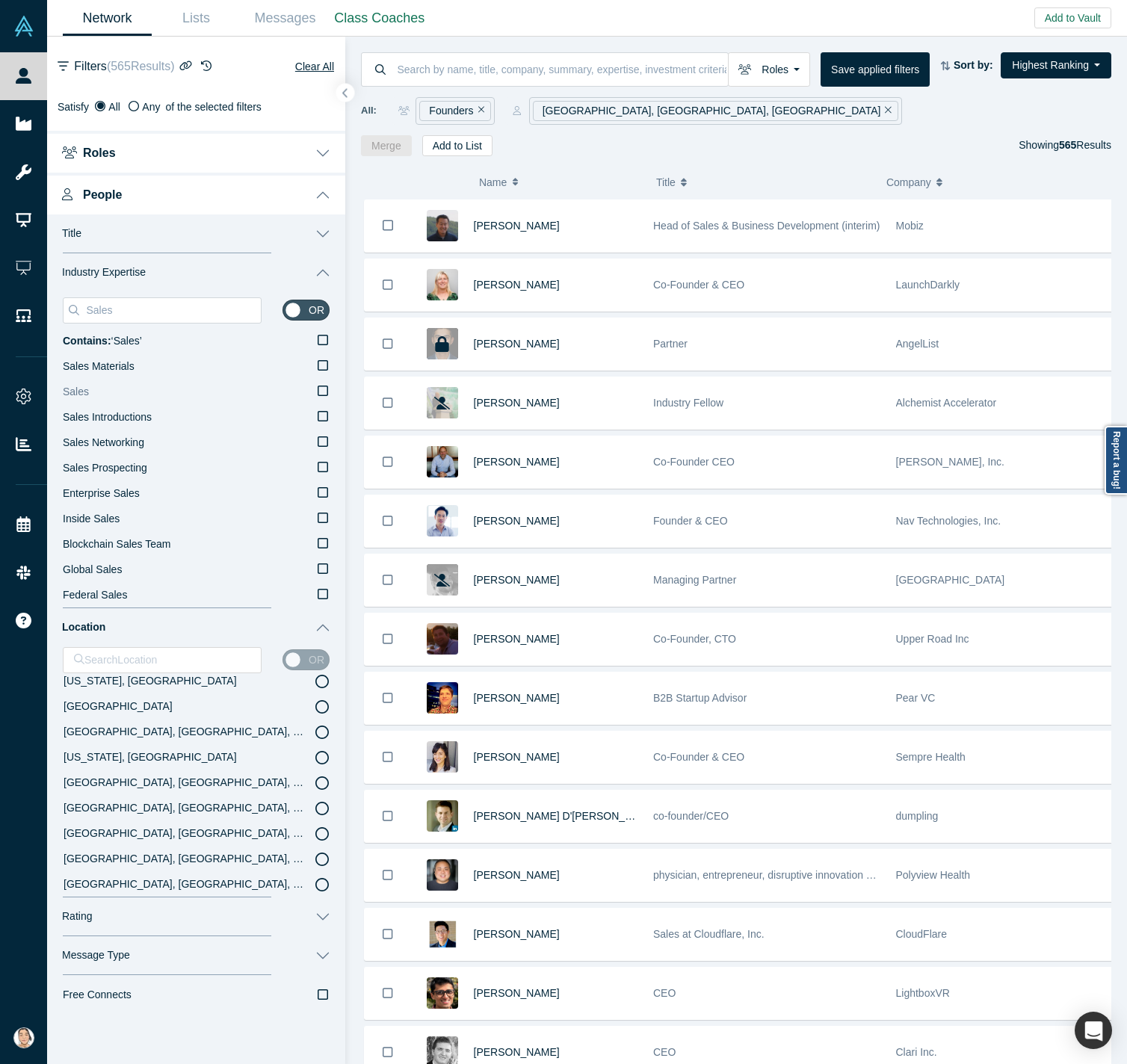
type input "Sales"
click at [317, 388] on icon at bounding box center [322, 391] width 10 height 12
click at [0, 0] on input "Sales" at bounding box center [0, 0] width 0 height 0
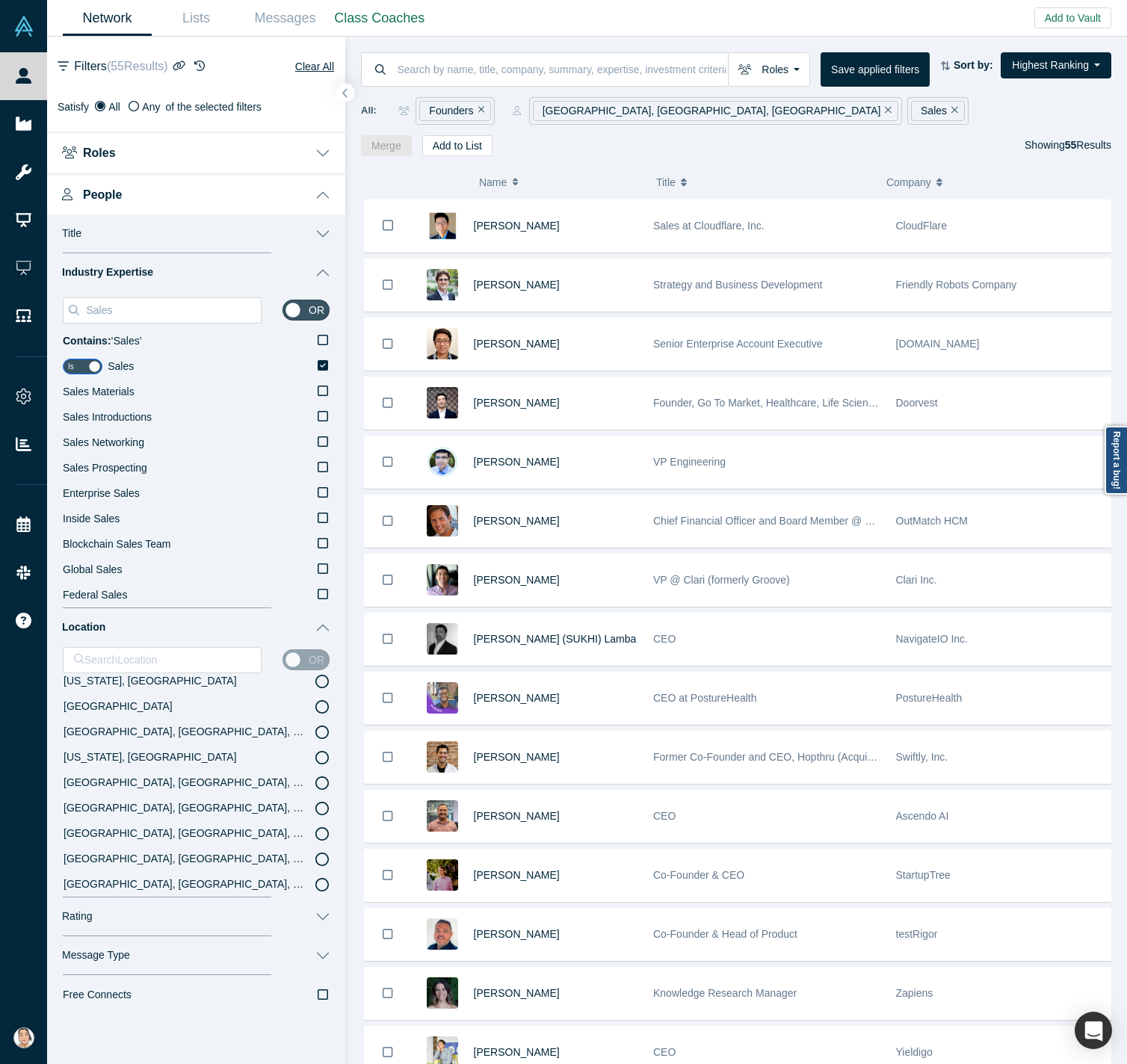
click at [305, 198] on button "People" at bounding box center [196, 194] width 298 height 42
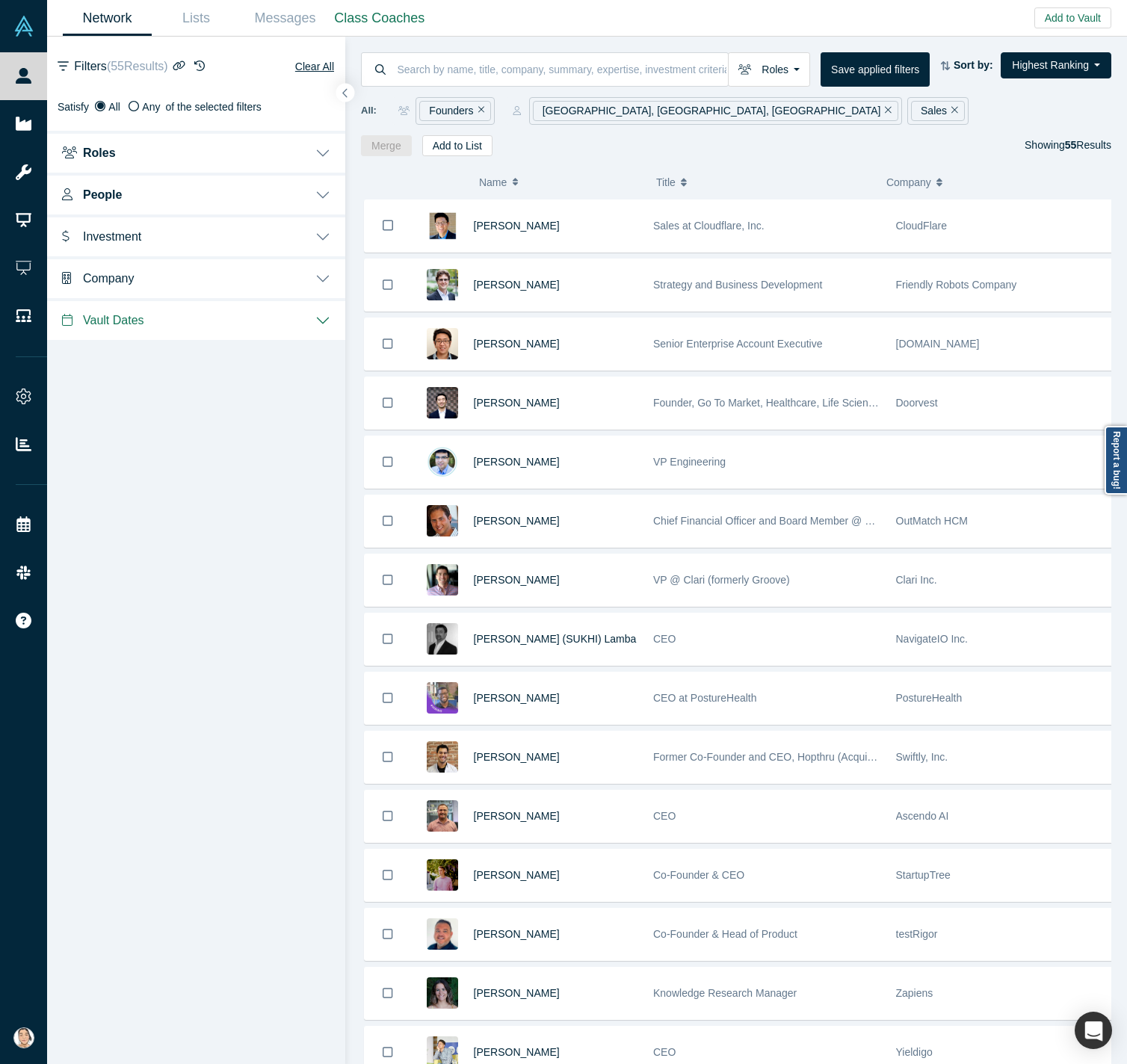
click at [313, 202] on button "People" at bounding box center [196, 194] width 298 height 42
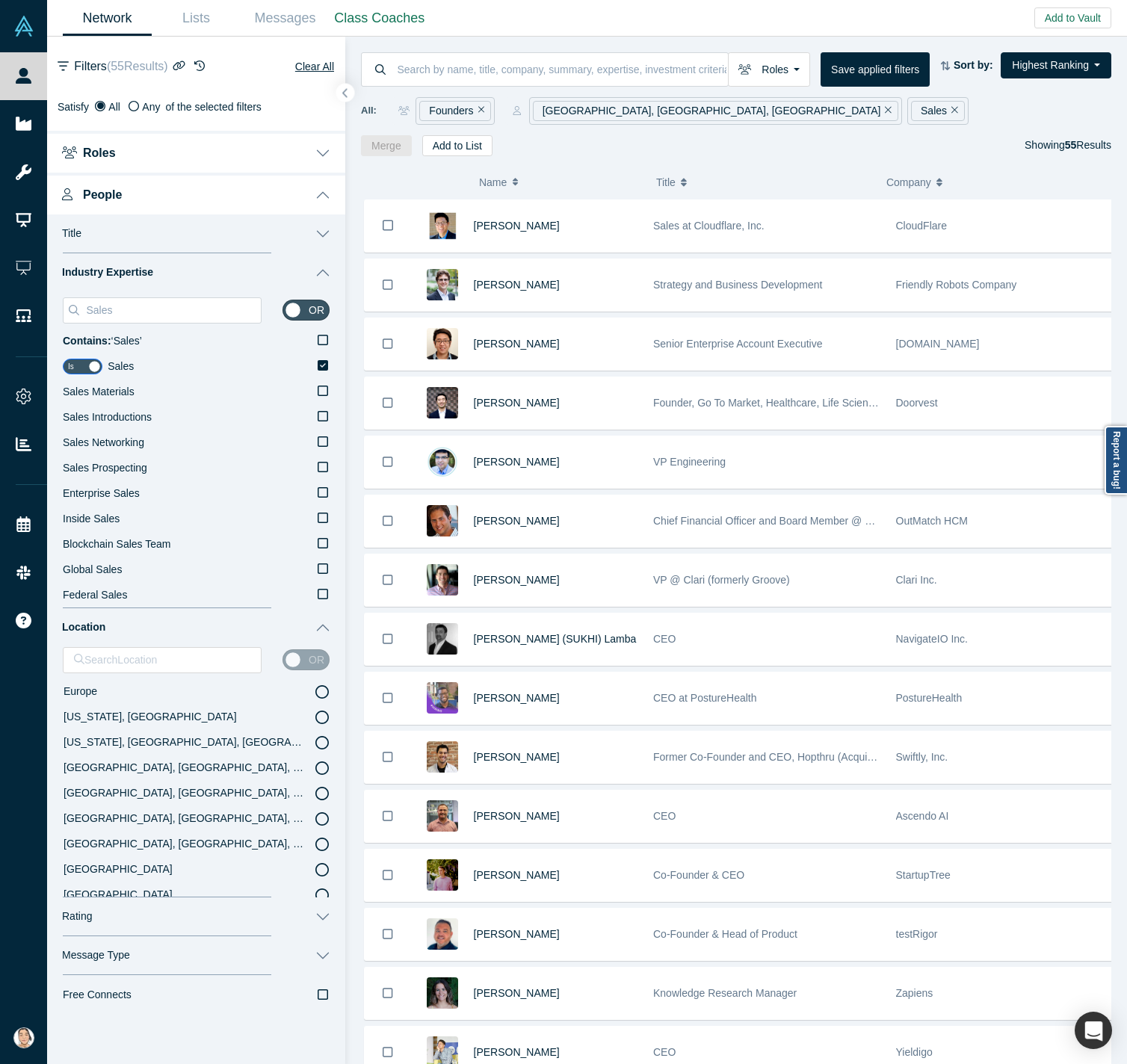
click at [853, 144] on div "Merge Add to List Showing 55 Results" at bounding box center [737, 145] width 751 height 21
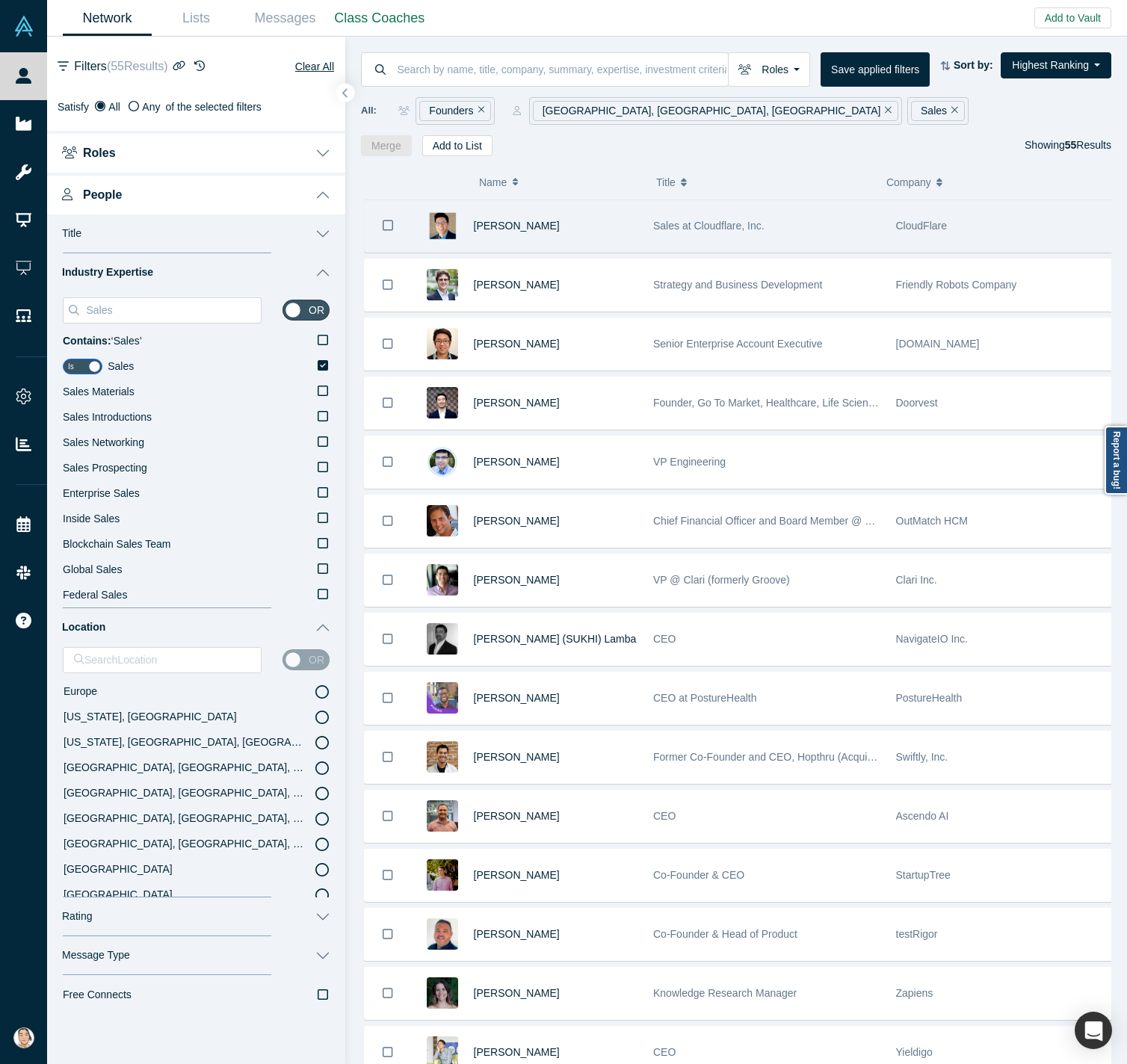
click at [569, 230] on div "[PERSON_NAME]" at bounding box center [556, 226] width 165 height 51
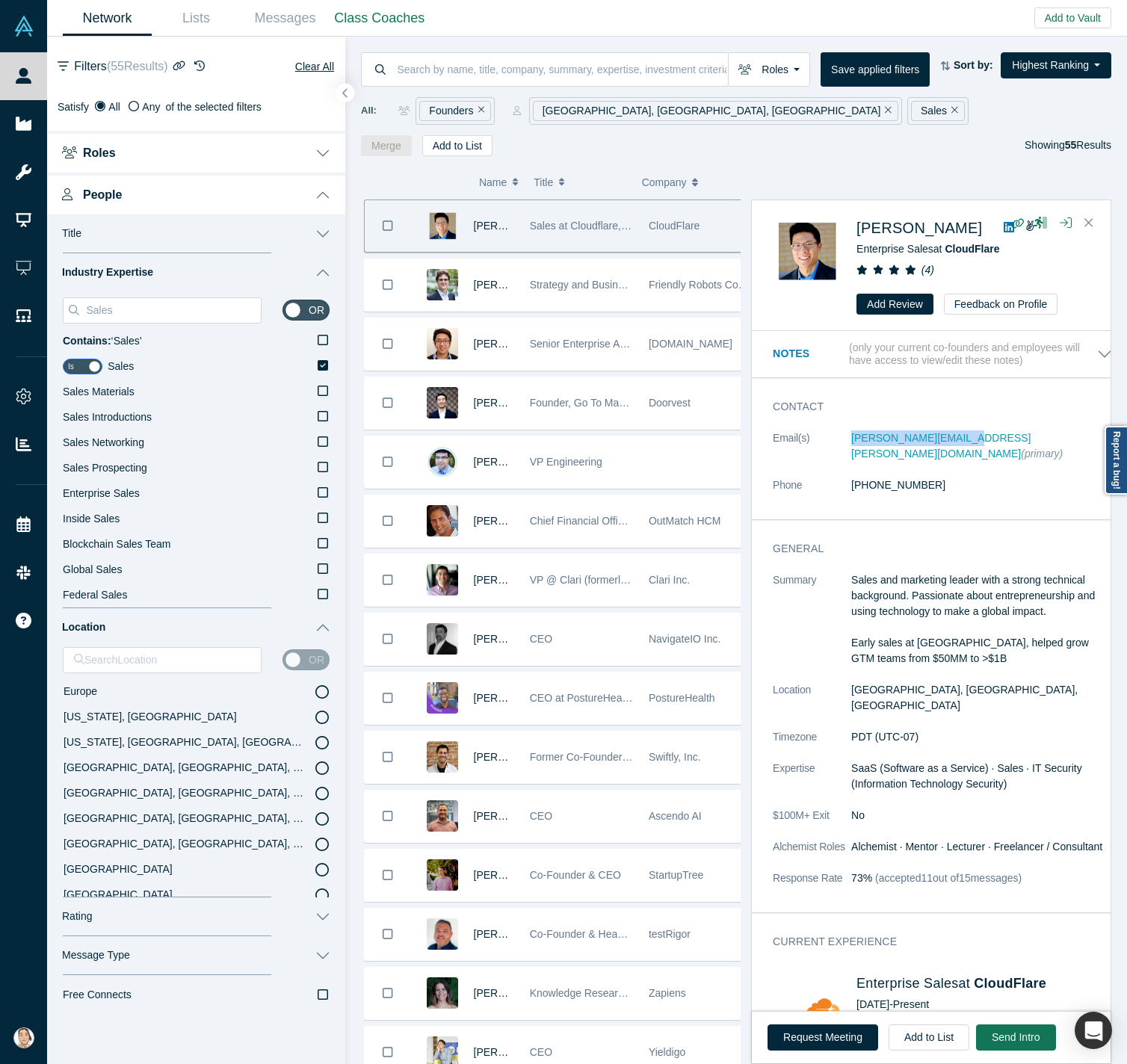
drag, startPoint x: 953, startPoint y: 436, endPoint x: 848, endPoint y: 445, distance: 105.4
click at [848, 445] on dl "Email(s) [PERSON_NAME][EMAIL_ADDRESS][PERSON_NAME][DOMAIN_NAME] (primary) Phone…" at bounding box center [942, 469] width 339 height 78
copy dl "[PERSON_NAME][EMAIL_ADDRESS][PERSON_NAME][DOMAIN_NAME]"
drag, startPoint x: 1096, startPoint y: 213, endPoint x: 1048, endPoint y: 246, distance: 58.2
click at [953, 213] on button "Close" at bounding box center [1089, 223] width 22 height 24
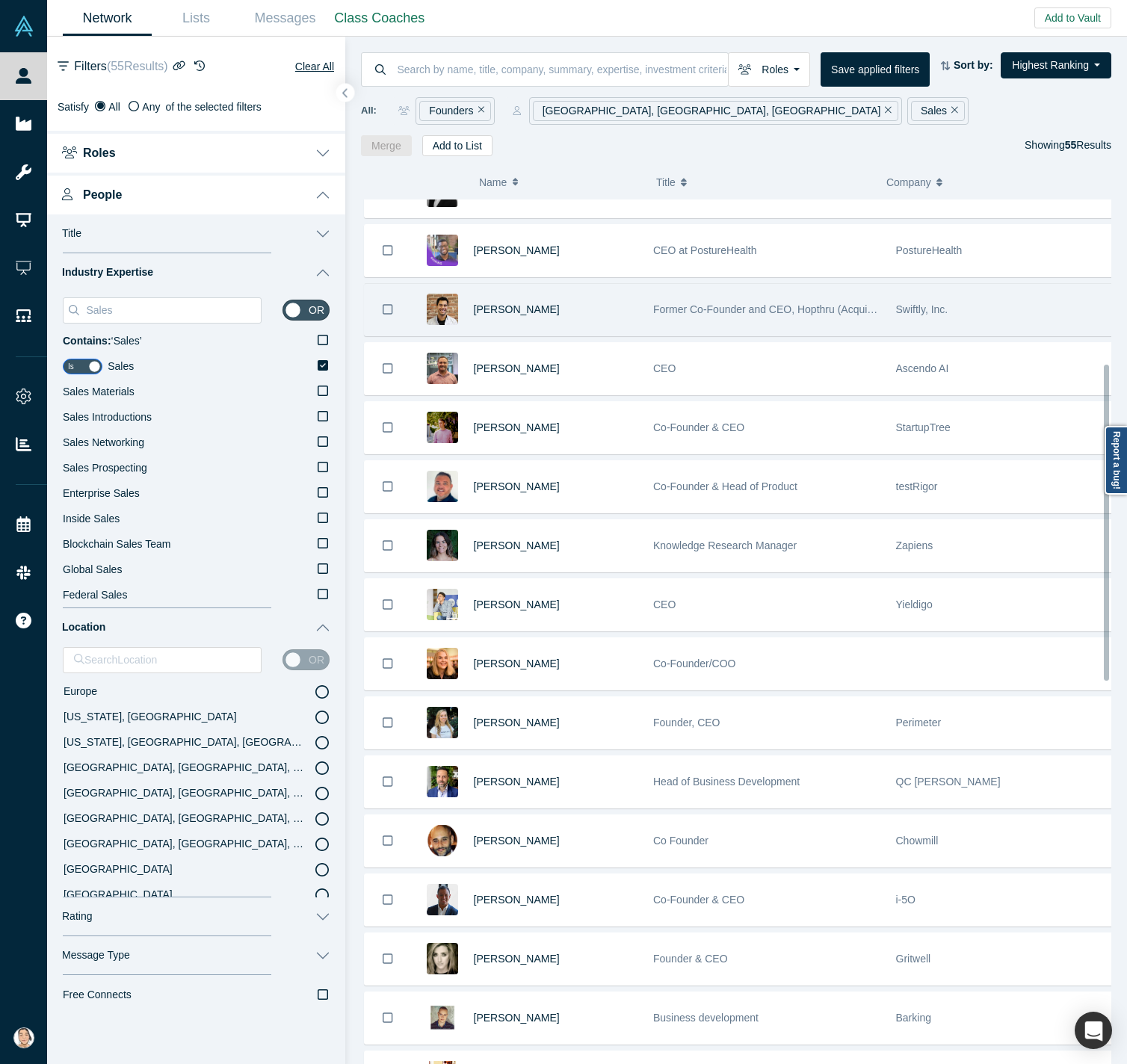
scroll to position [449, 0]
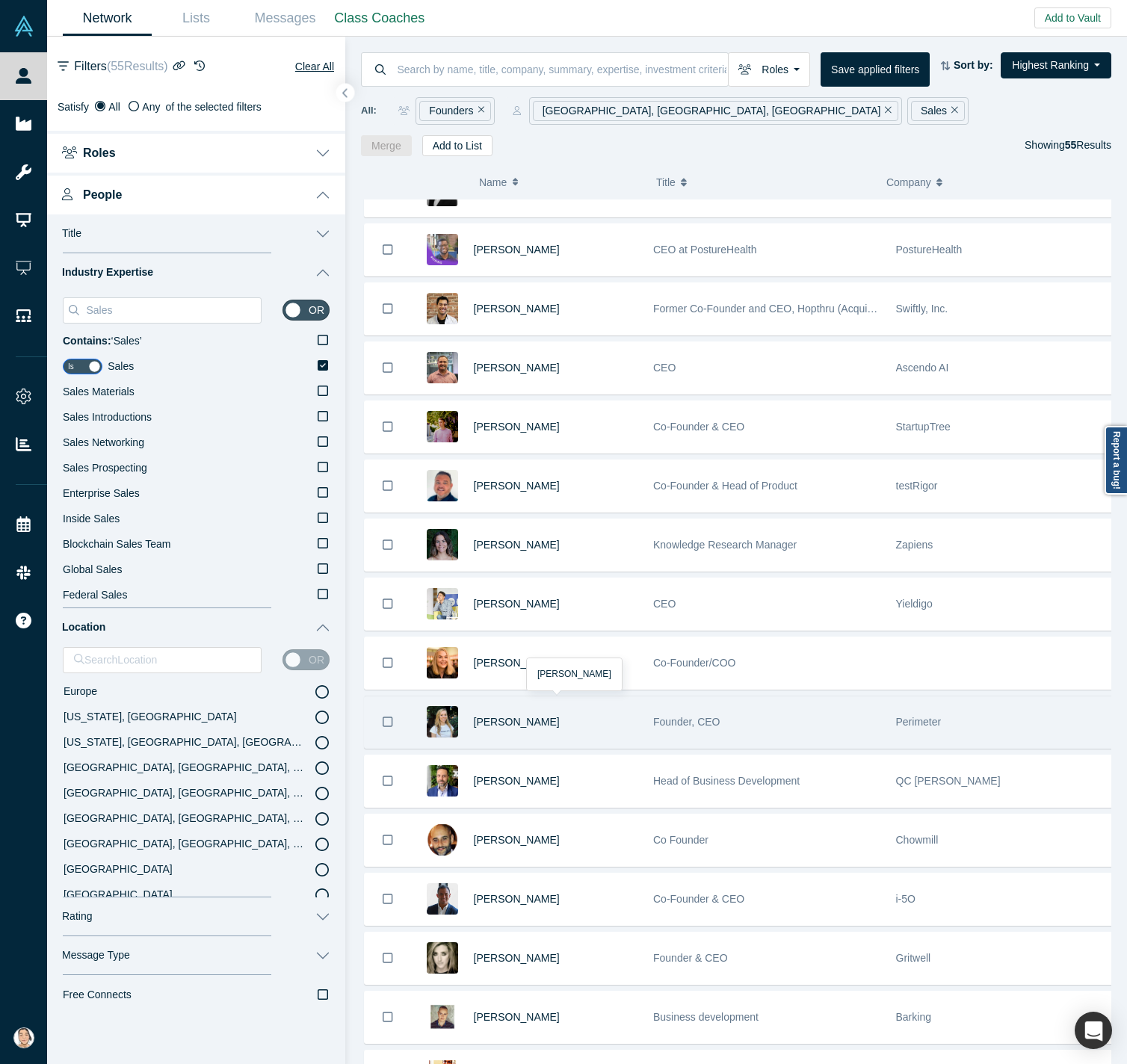
click at [579, 723] on div "[PERSON_NAME]" at bounding box center [556, 722] width 165 height 51
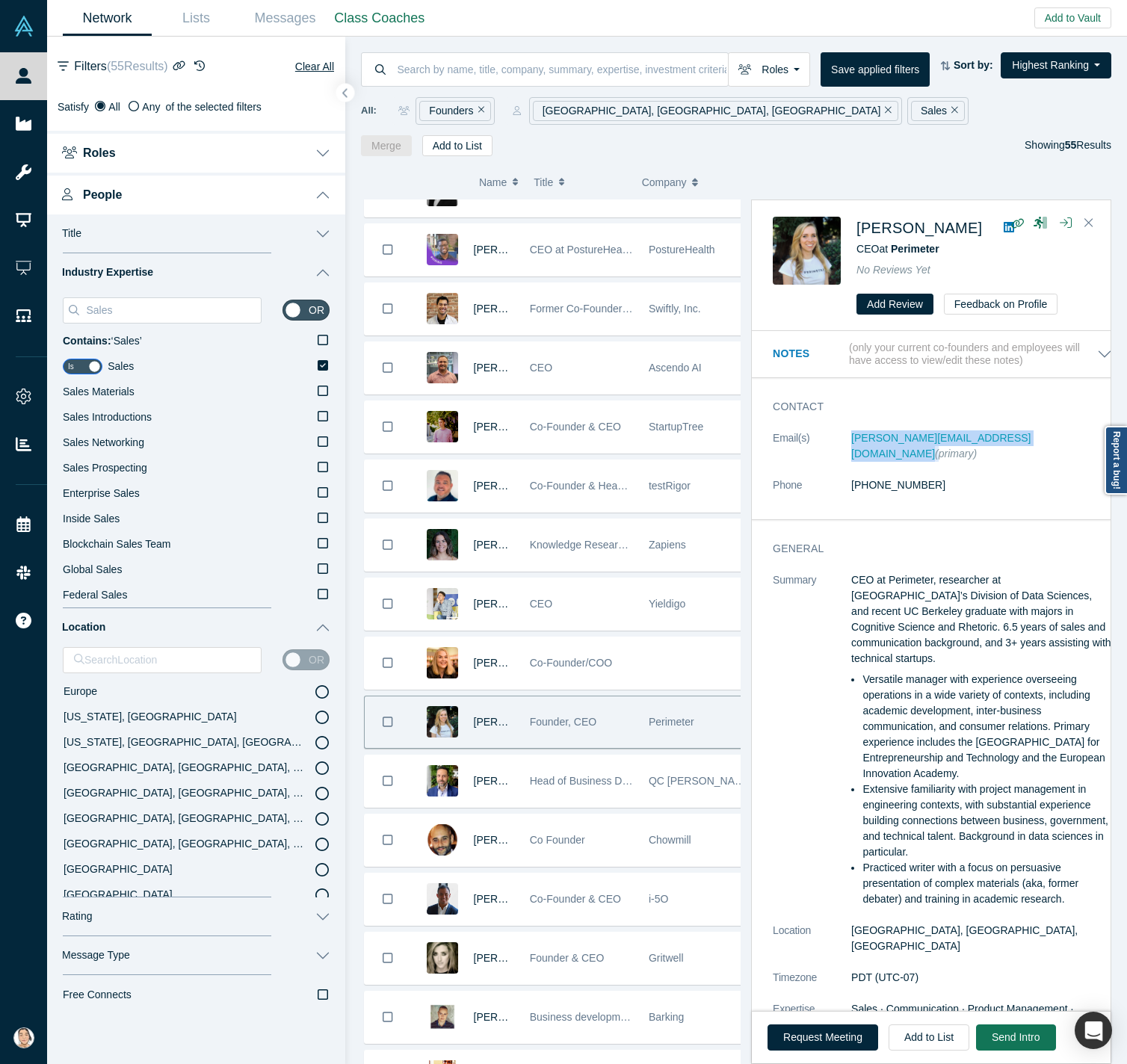
drag, startPoint x: 972, startPoint y: 438, endPoint x: 840, endPoint y: 440, distance: 132.0
click at [840, 440] on dl "Email(s) [PERSON_NAME][EMAIL_ADDRESS][DOMAIN_NAME] (primary) Phone [PHONE_NUMBE…" at bounding box center [942, 469] width 339 height 78
copy dl "[PERSON_NAME][EMAIL_ADDRESS][DOMAIN_NAME]"
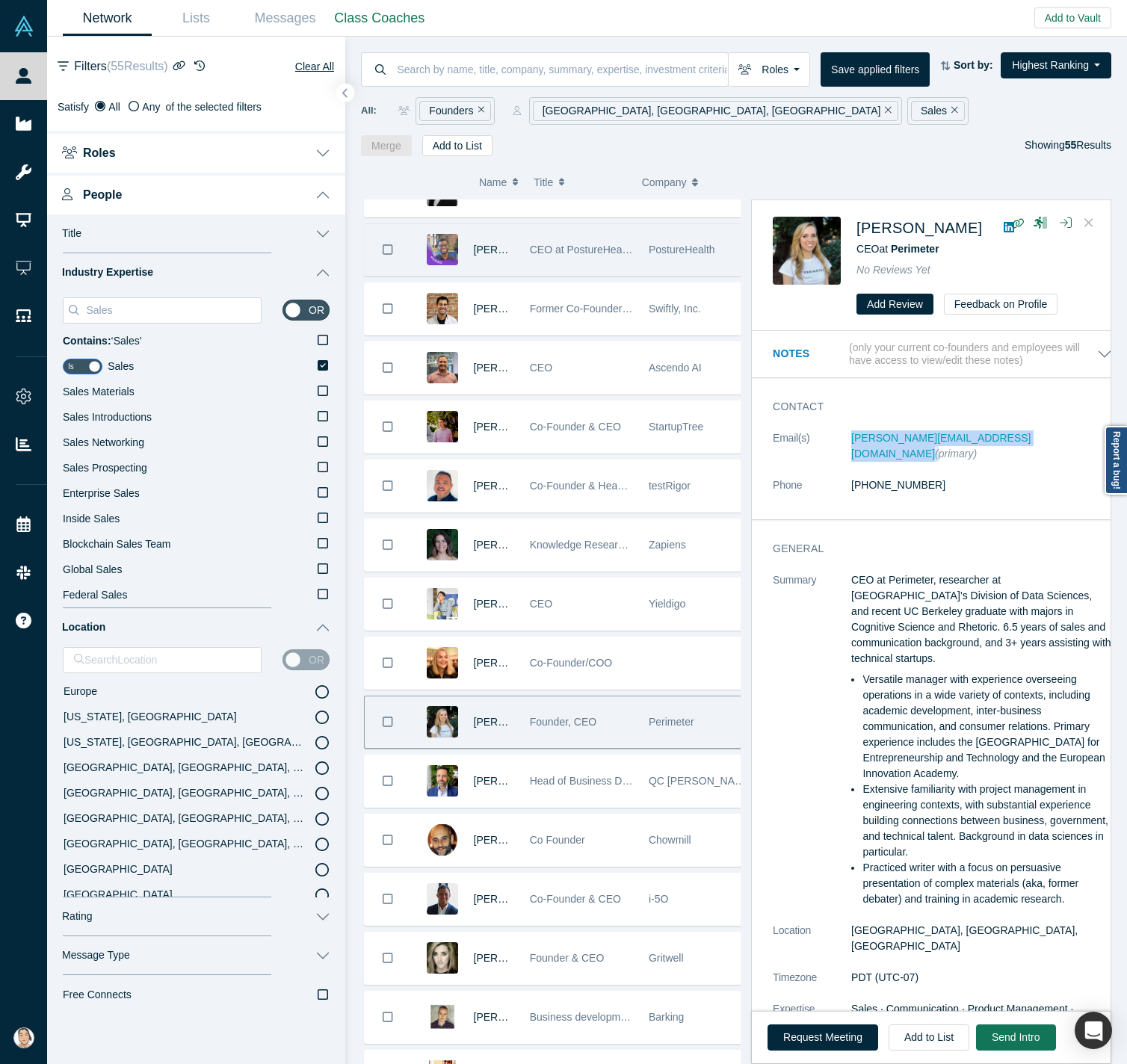
click at [953, 227] on icon "Close" at bounding box center [1089, 223] width 9 height 14
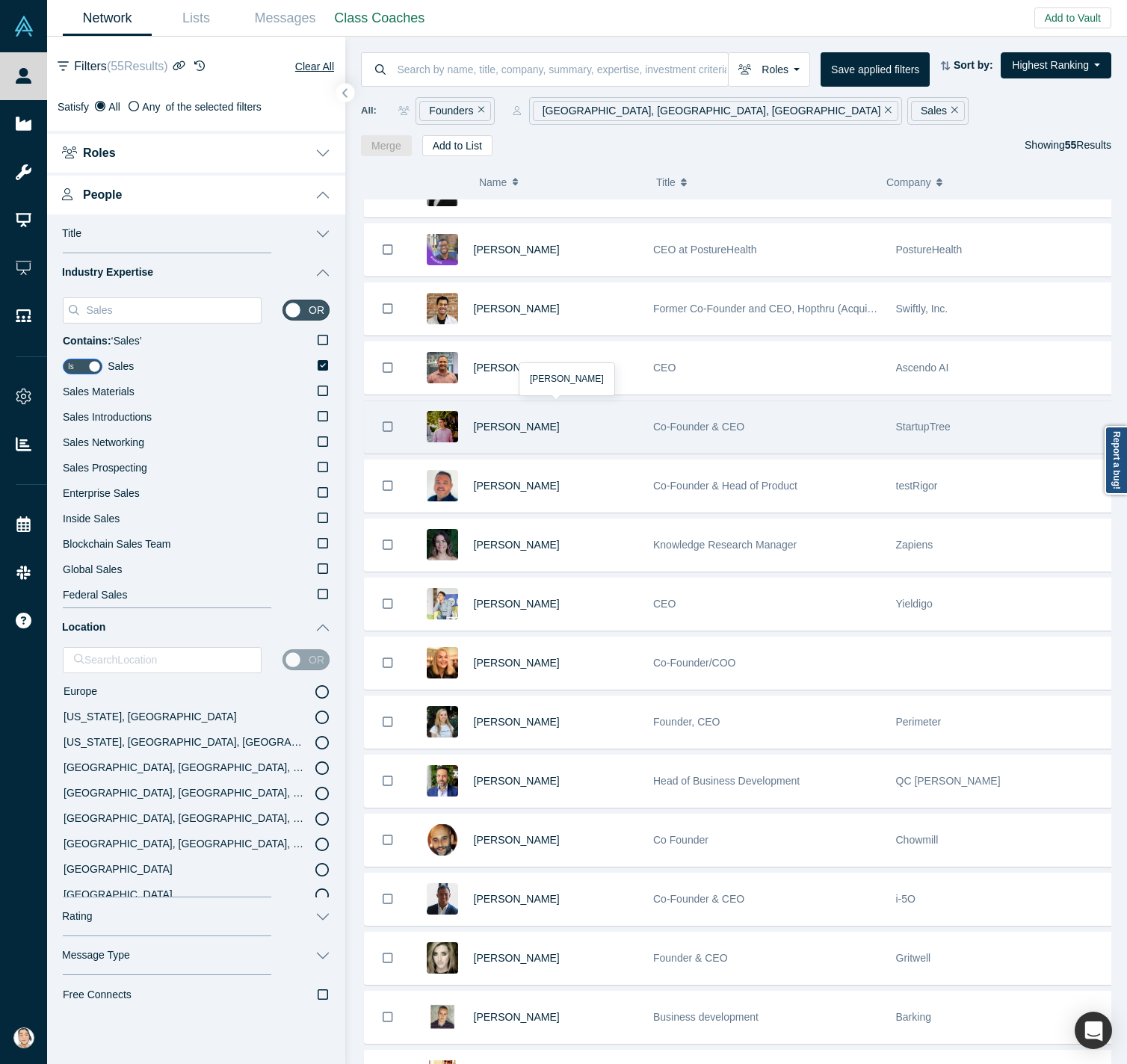
click at [592, 433] on div "[PERSON_NAME]" at bounding box center [556, 427] width 165 height 51
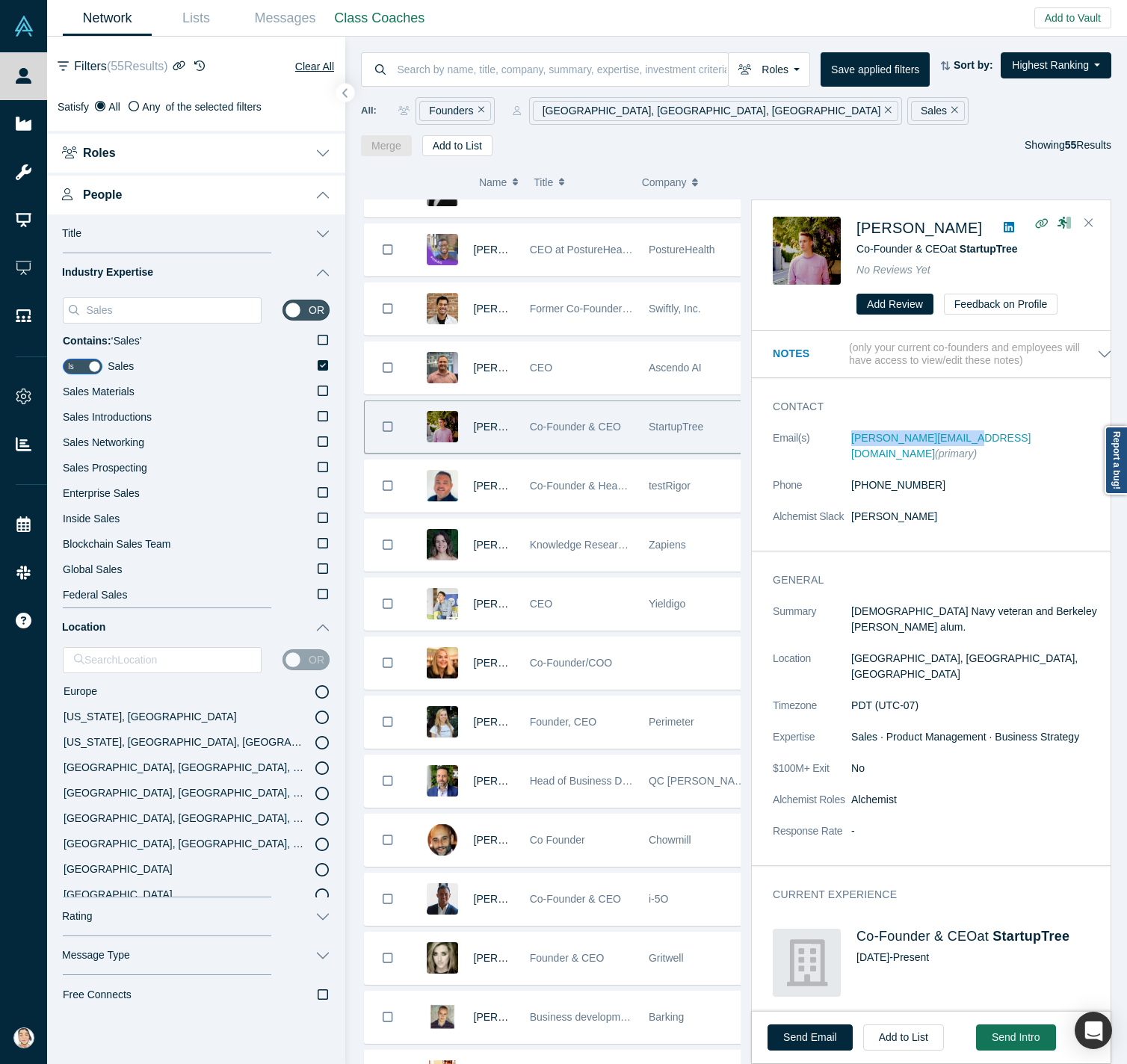
drag, startPoint x: 844, startPoint y: 437, endPoint x: 954, endPoint y: 448, distance: 110.5
click at [953, 448] on dl "Email(s) [PERSON_NAME][EMAIL_ADDRESS][DOMAIN_NAME] (primary) Phone [PHONE_NUMBE…" at bounding box center [942, 485] width 339 height 109
copy dl "[PERSON_NAME][EMAIL_ADDRESS][DOMAIN_NAME]"
click at [953, 217] on icon "Close" at bounding box center [1089, 223] width 9 height 14
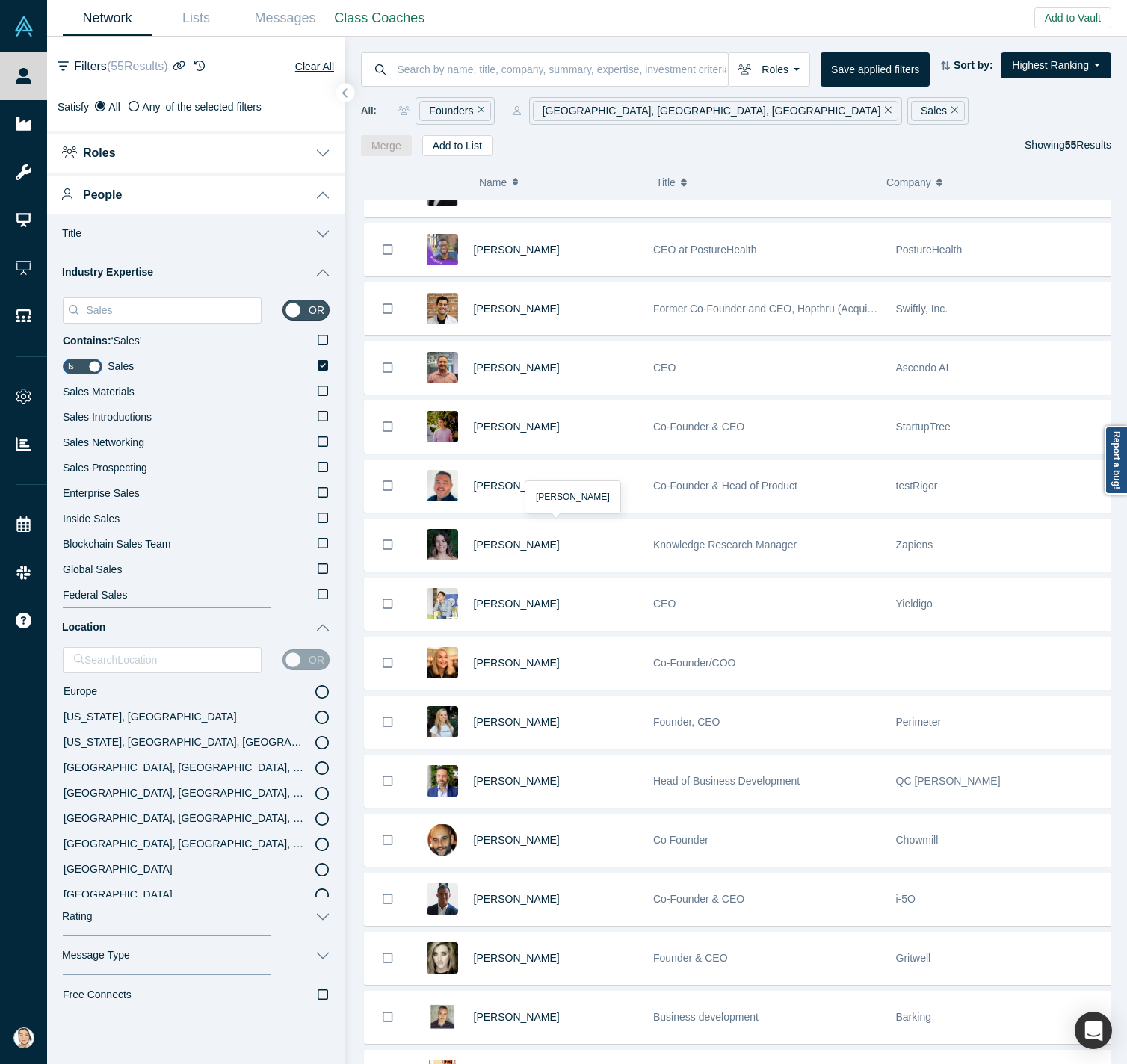
drag, startPoint x: 568, startPoint y: 560, endPoint x: 577, endPoint y: 572, distance: 15.0
click at [569, 561] on div "[PERSON_NAME]" at bounding box center [556, 545] width 165 height 51
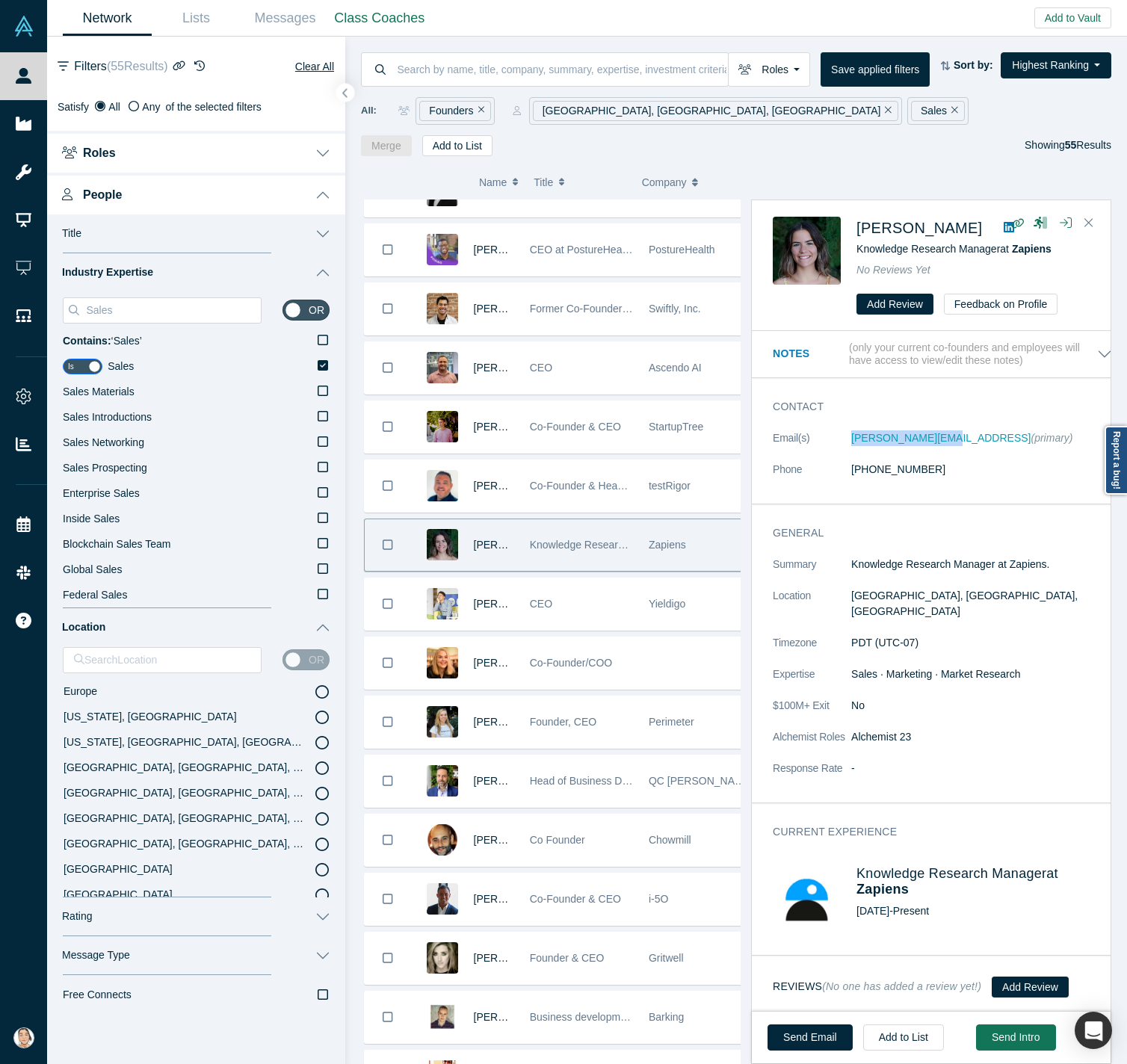
drag, startPoint x: 837, startPoint y: 439, endPoint x: 932, endPoint y: 449, distance: 95.5
click at [932, 449] on dl "Email(s) [PERSON_NAME][EMAIL_ADDRESS] (primary) Phone [PHONE_NUMBER]" at bounding box center [942, 462] width 339 height 63
copy dl "[PERSON_NAME][EMAIL_ADDRESS]"
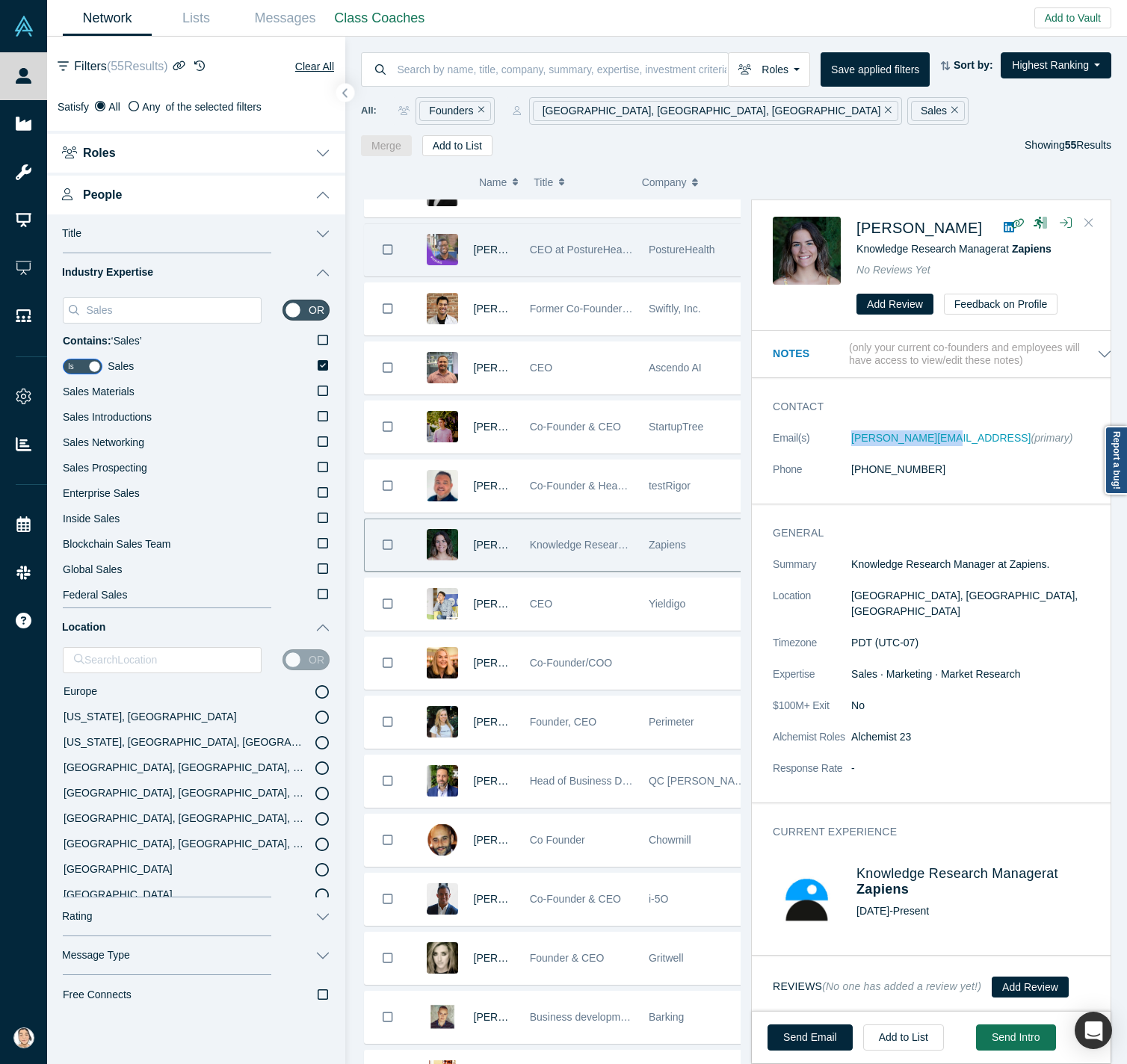
drag, startPoint x: 1098, startPoint y: 217, endPoint x: 1074, endPoint y: 234, distance: 29.4
click at [953, 223] on button "Close" at bounding box center [1089, 223] width 22 height 24
